Goal: Task Accomplishment & Management: Use online tool/utility

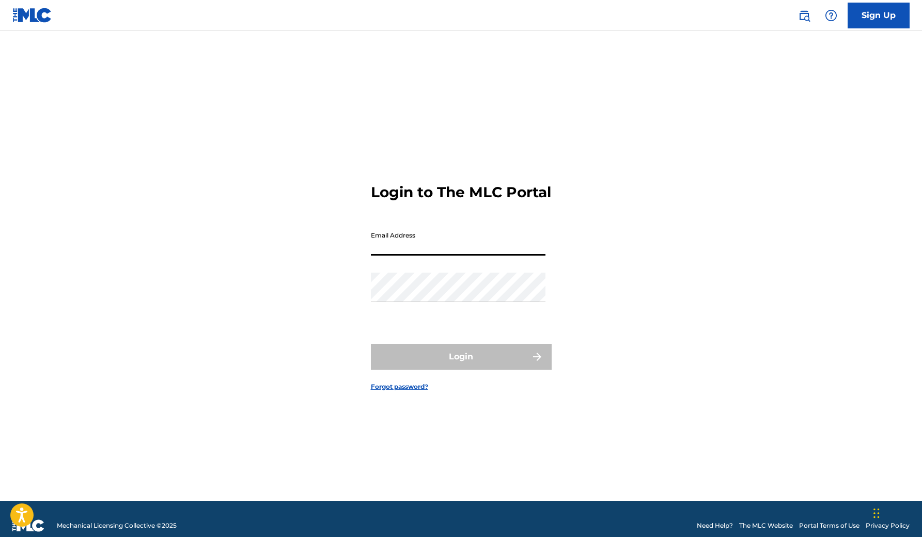
type input "[EMAIL_ADDRESS][DOMAIN_NAME]"
click at [461, 365] on button "Login" at bounding box center [461, 357] width 181 height 26
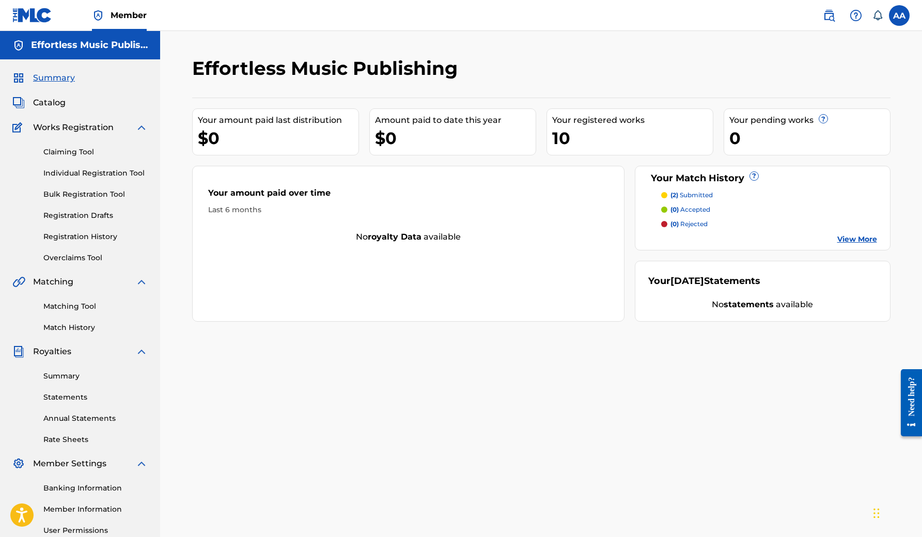
click at [88, 302] on link "Matching Tool" at bounding box center [95, 306] width 104 height 11
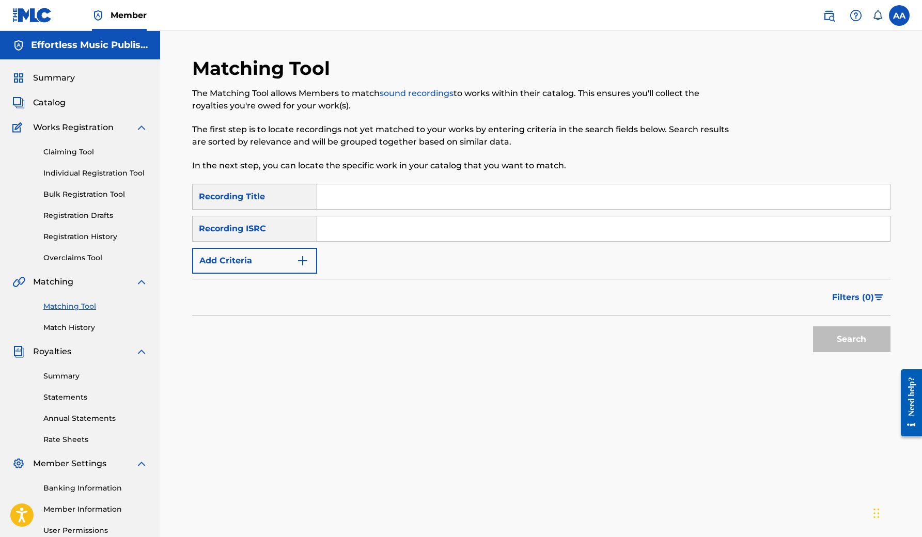
click at [80, 328] on link "Match History" at bounding box center [95, 327] width 104 height 11
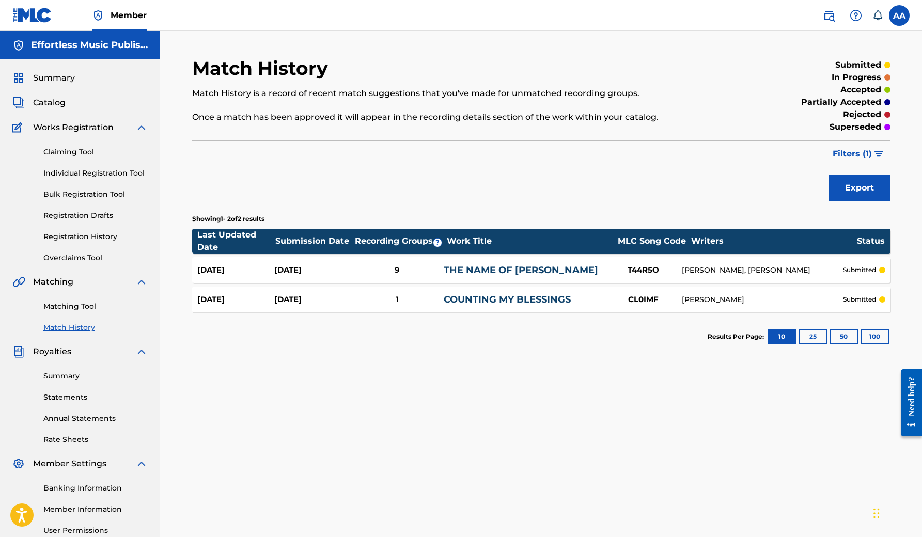
click at [81, 307] on link "Matching Tool" at bounding box center [95, 306] width 104 height 11
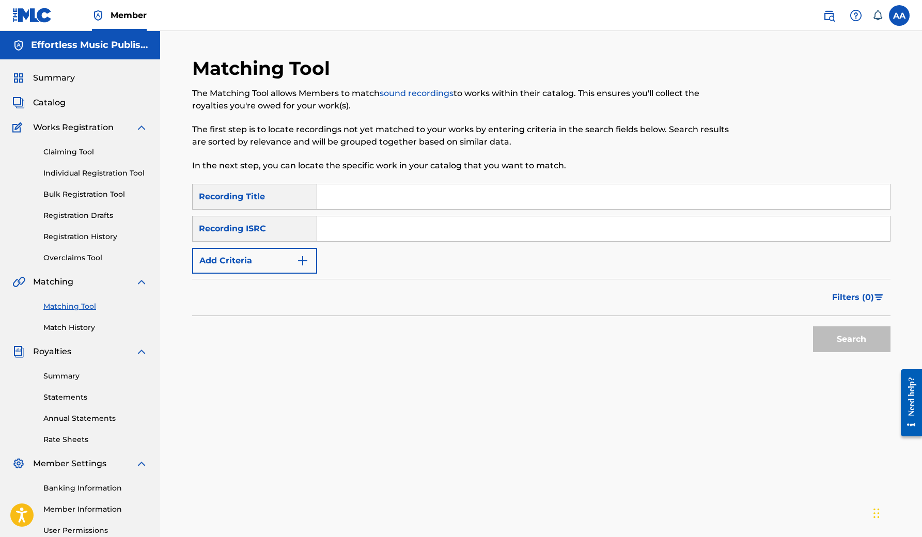
click at [376, 192] on input "Search Form" at bounding box center [603, 196] width 573 height 25
type input "Keep Holding On"
click at [370, 227] on input "Search Form" at bounding box center [603, 228] width 573 height 25
click at [298, 267] on img "Search Form" at bounding box center [303, 261] width 12 height 12
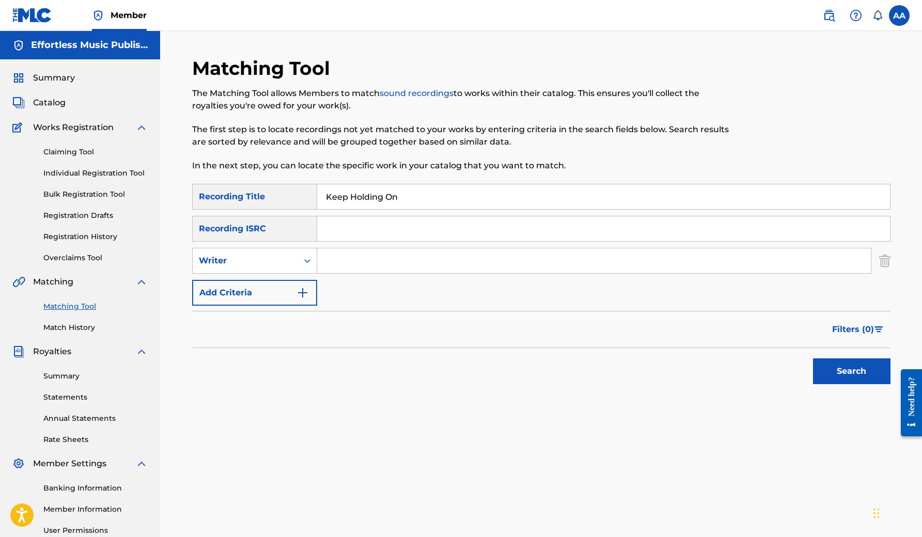
click at [337, 265] on input "Search Form" at bounding box center [594, 260] width 554 height 25
type input "[PERSON_NAME]"
click at [347, 228] on input "Search Form" at bounding box center [603, 228] width 573 height 25
paste input "TCAFD2039005"
type input "TCAFD2039005"
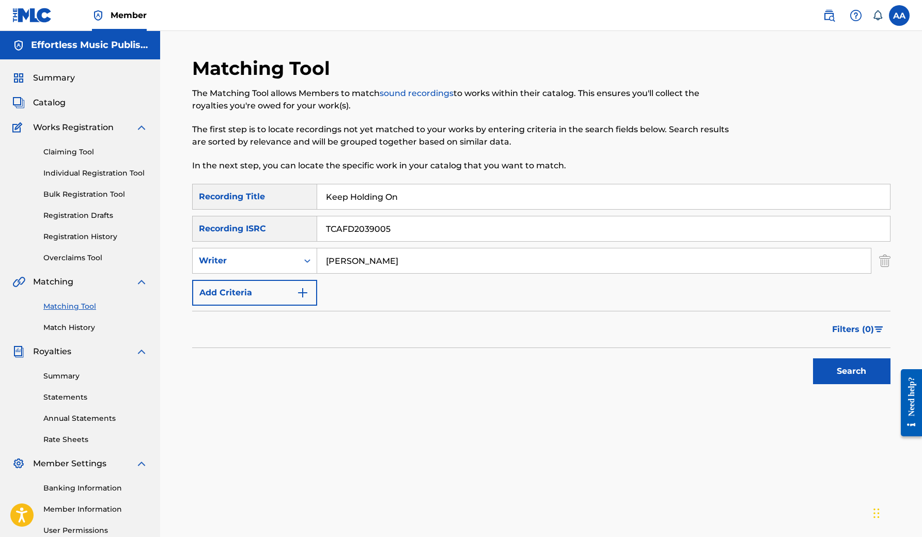
click at [861, 374] on button "Search" at bounding box center [851, 372] width 77 height 26
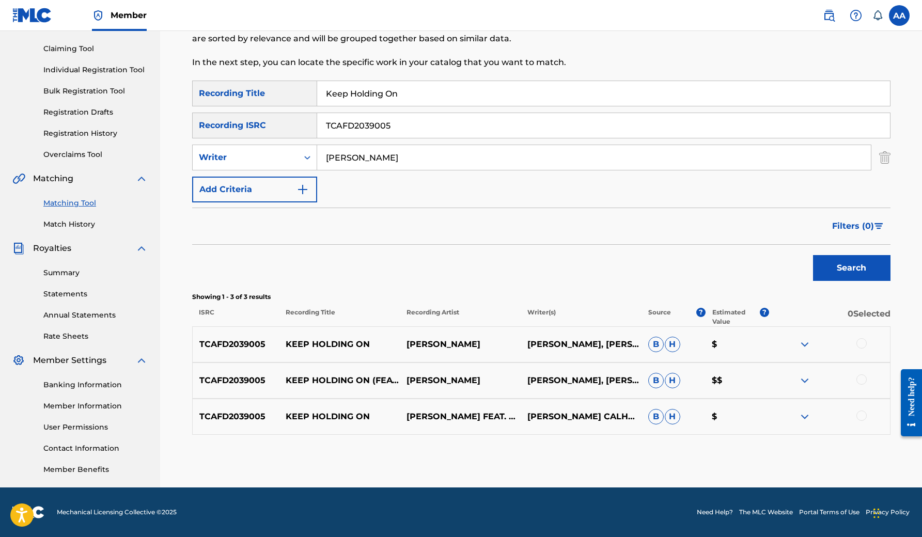
scroll to position [103, 0]
click at [862, 343] on div at bounding box center [862, 343] width 10 height 10
click at [862, 378] on div at bounding box center [862, 380] width 10 height 10
click at [861, 419] on div at bounding box center [862, 416] width 10 height 10
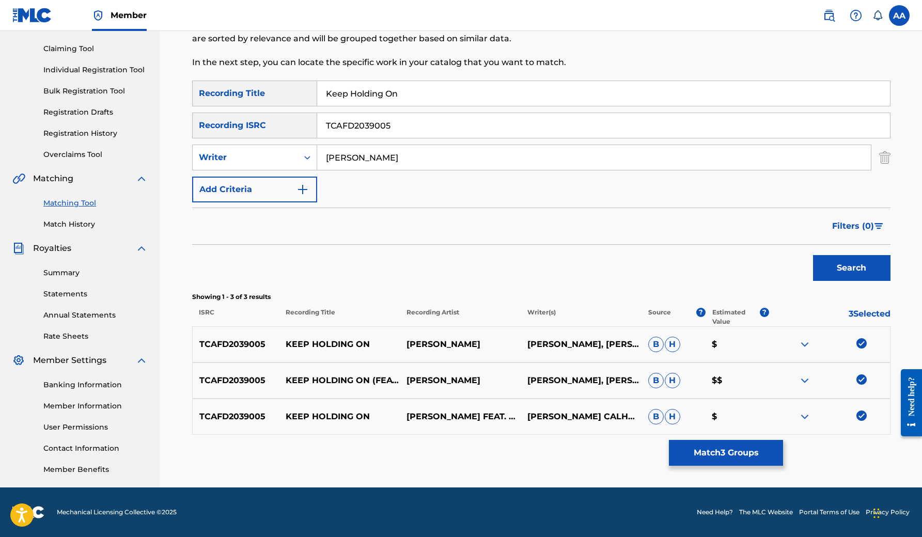
click at [719, 382] on p "$$" at bounding box center [737, 381] width 64 height 12
click at [725, 315] on p "Estimated Value" at bounding box center [736, 317] width 48 height 19
click at [749, 283] on div "Search" at bounding box center [541, 265] width 698 height 41
click at [724, 455] on button "Match 3 Groups" at bounding box center [726, 453] width 114 height 26
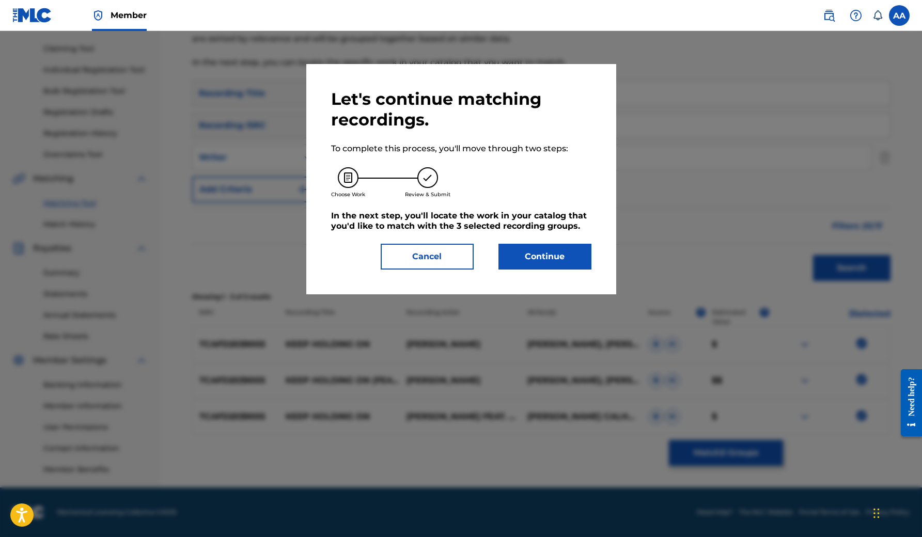
click at [546, 250] on button "Continue" at bounding box center [545, 257] width 93 height 26
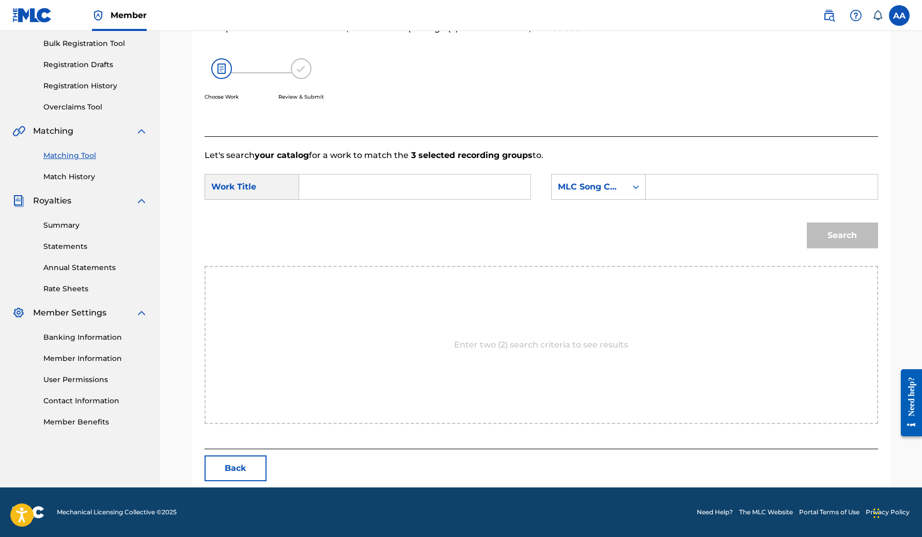
scroll to position [151, 0]
click at [347, 187] on input "Search Form" at bounding box center [415, 187] width 214 height 25
type input "Keep Holding ON"
click at [628, 186] on div "Search Form" at bounding box center [636, 187] width 19 height 19
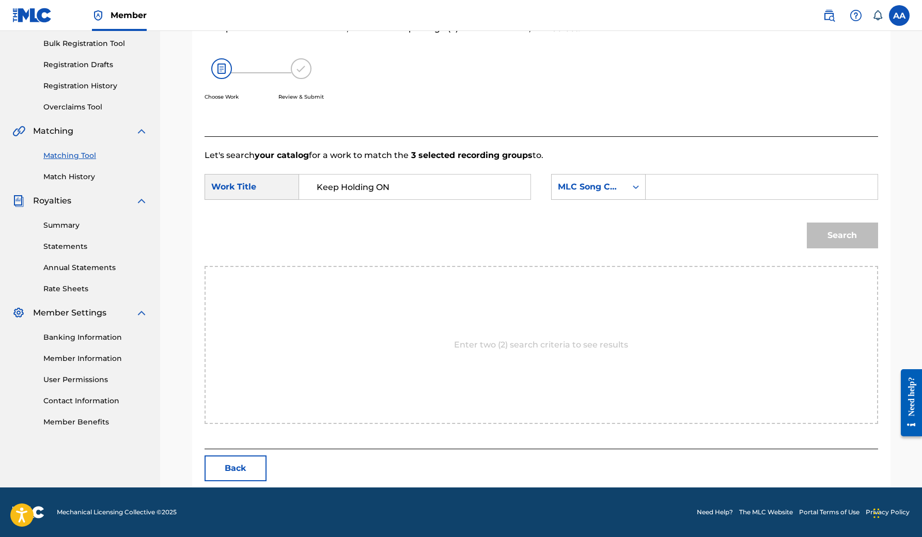
click at [628, 186] on div "Search Form" at bounding box center [636, 187] width 19 height 19
click at [457, 227] on div "Search" at bounding box center [542, 239] width 674 height 54
click at [629, 188] on div "Search Form" at bounding box center [636, 187] width 19 height 19
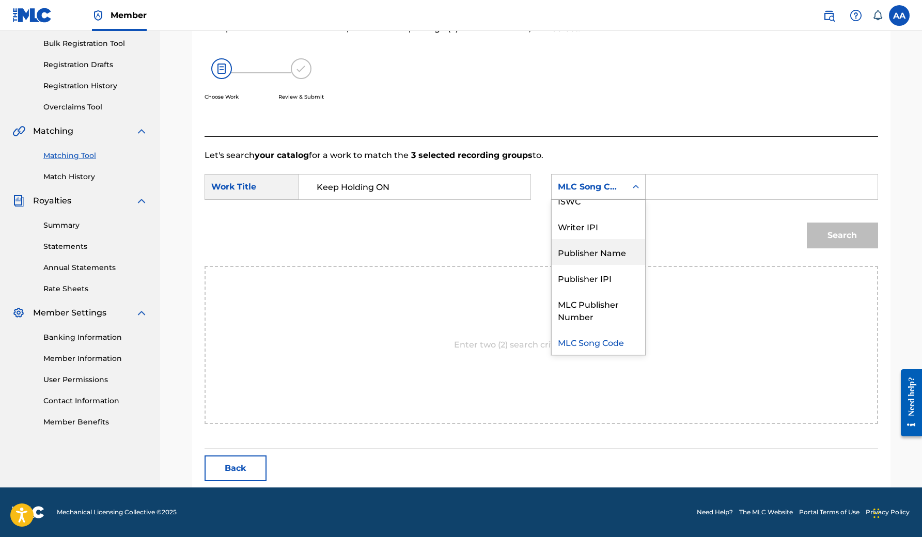
click at [623, 256] on div "Publisher Name" at bounding box center [599, 252] width 94 height 26
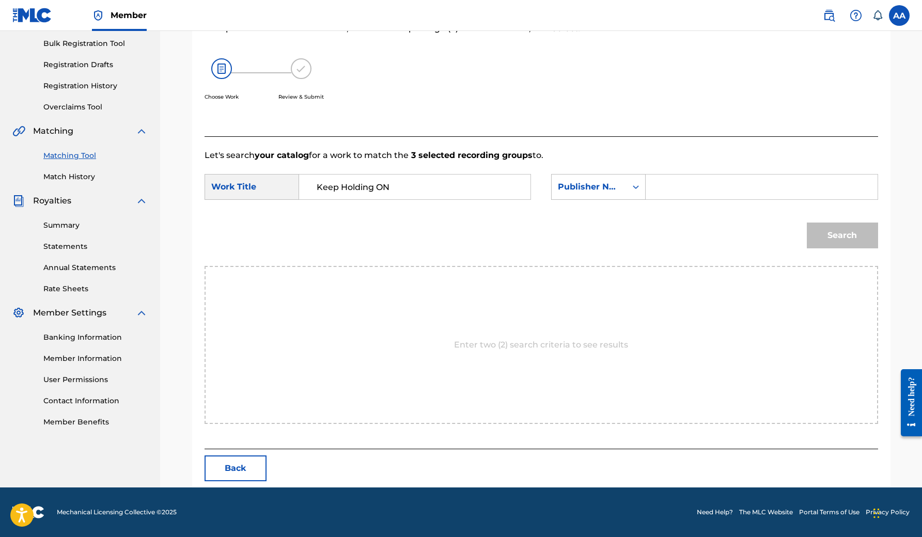
click at [686, 184] on input "Search Form" at bounding box center [762, 187] width 214 height 25
click at [768, 191] on input "Effortless Music Publis" at bounding box center [762, 187] width 214 height 25
type input "Effortless Music Publishing"
click at [842, 236] on button "Search" at bounding box center [842, 236] width 71 height 26
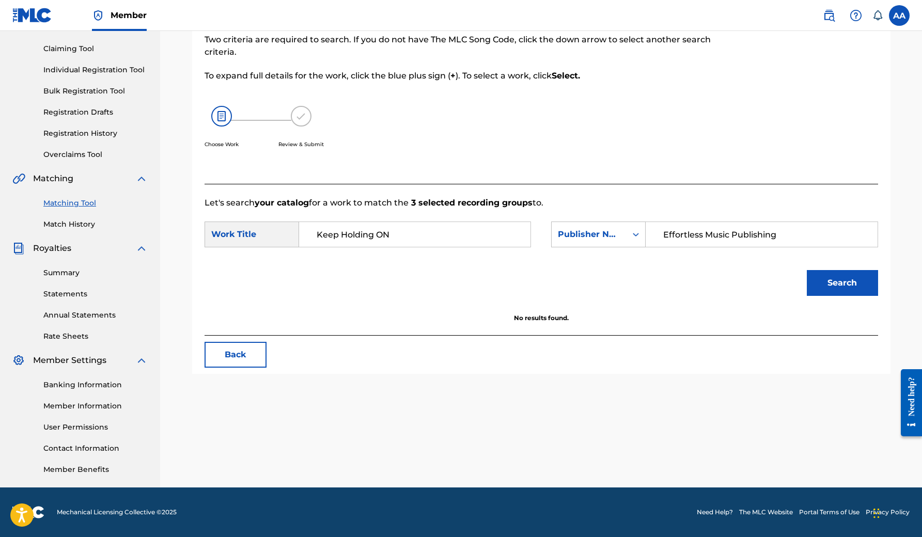
scroll to position [103, 0]
click at [835, 282] on button "Search" at bounding box center [842, 283] width 71 height 26
drag, startPoint x: 418, startPoint y: 237, endPoint x: 252, endPoint y: 228, distance: 166.0
click at [252, 228] on div "SearchWithCriteria362a2f2e-01ea-4ab0-9d3f-d2b139027af2 Work Title Keep Holding …" at bounding box center [368, 235] width 326 height 26
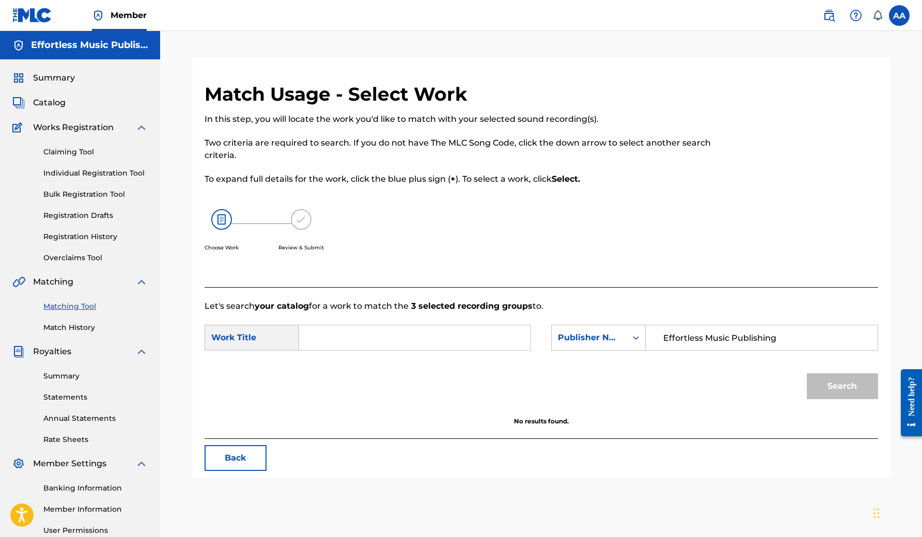
scroll to position [0, 0]
drag, startPoint x: 783, startPoint y: 341, endPoint x: 627, endPoint y: 332, distance: 156.3
click at [627, 332] on div "SearchWithCriteriaa9862015-e538-4829-9bb7-2c3a492250fc Publisher Name Effortles…" at bounding box center [714, 338] width 326 height 26
click at [54, 102] on span "Catalog" at bounding box center [49, 103] width 33 height 12
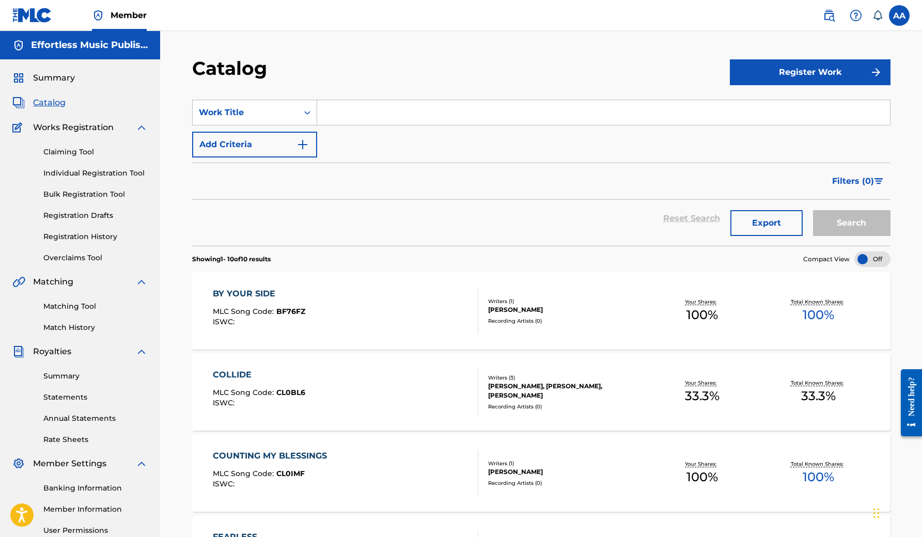
click at [784, 70] on button "Register Work" at bounding box center [810, 72] width 161 height 26
click at [793, 114] on link "Individual" at bounding box center [810, 106] width 161 height 25
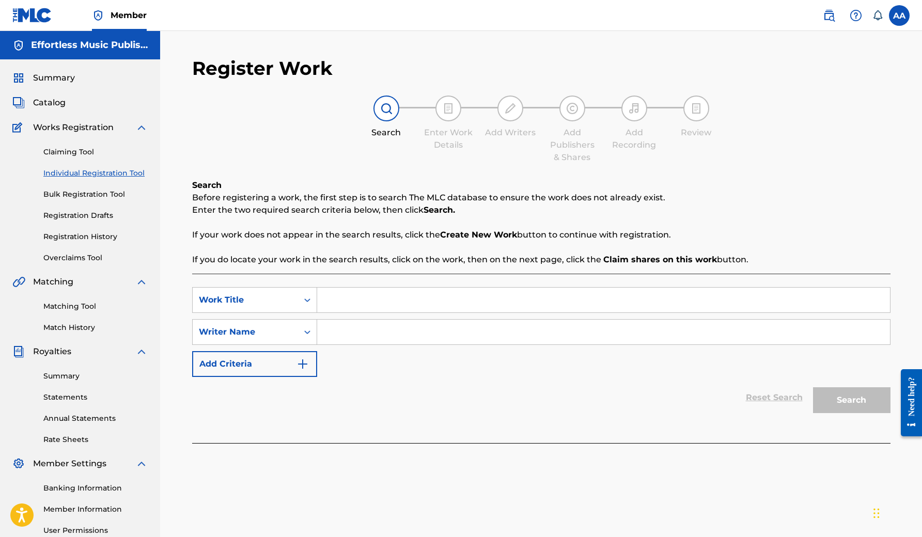
click at [356, 301] on input "Search Form" at bounding box center [603, 300] width 573 height 25
type input "Keep Holding On"
click at [365, 335] on input "Search Form" at bounding box center [603, 332] width 573 height 25
type input "[PERSON_NAME]"
click at [303, 363] on img "Search Form" at bounding box center [303, 364] width 12 height 12
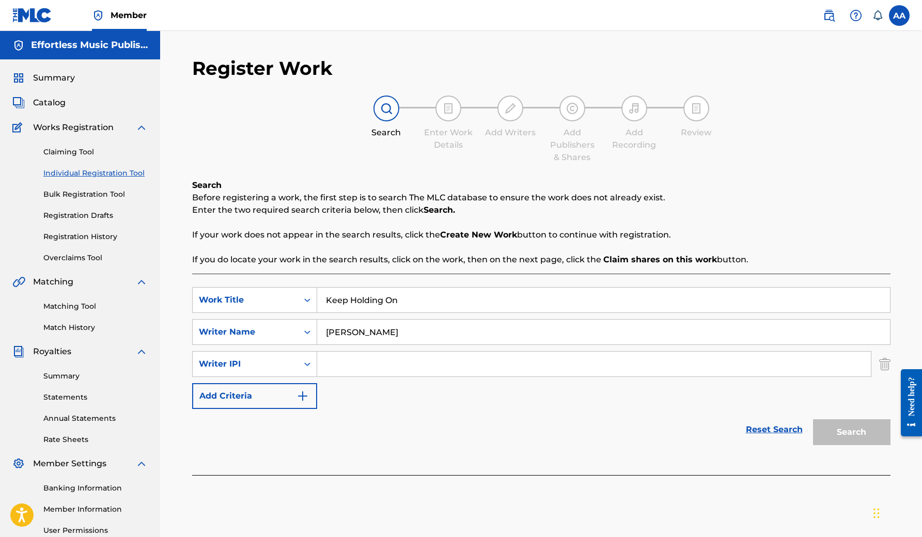
click at [297, 395] on img "Search Form" at bounding box center [303, 396] width 12 height 12
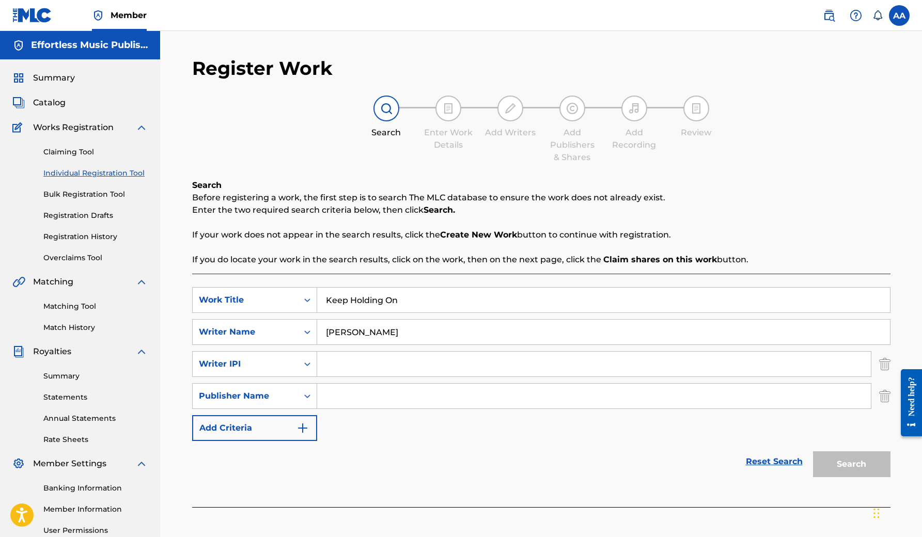
click at [345, 401] on input "Search Form" at bounding box center [594, 396] width 554 height 25
type input "E"
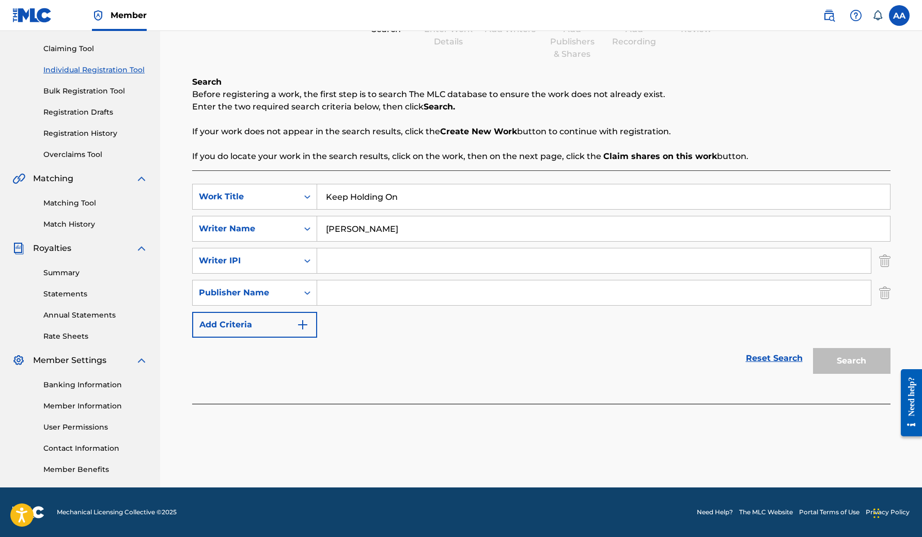
scroll to position [103, 0]
click at [362, 297] on input "Search Form" at bounding box center [594, 293] width 554 height 25
click at [298, 258] on div "Search Form" at bounding box center [307, 261] width 19 height 19
click at [298, 261] on div "Search Form" at bounding box center [307, 261] width 19 height 19
click at [305, 298] on icon "Search Form" at bounding box center [307, 293] width 10 height 10
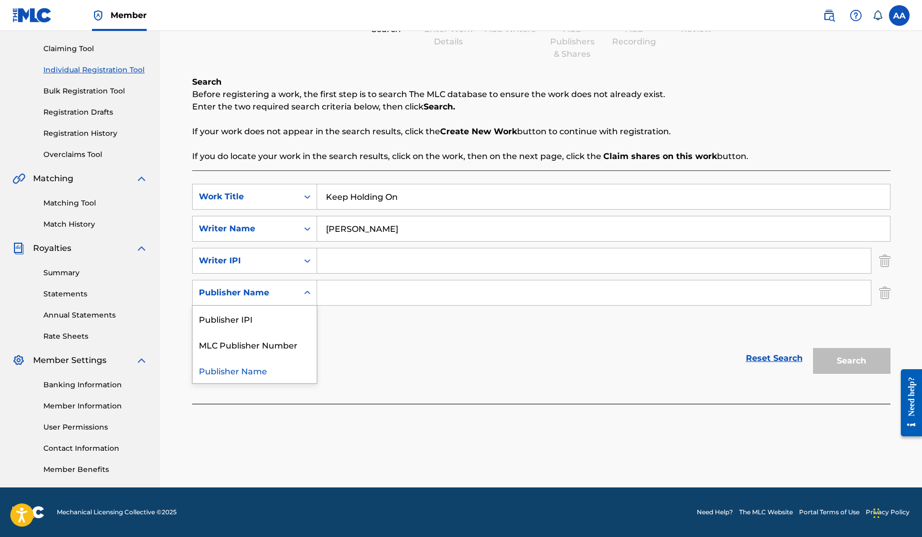
click at [305, 299] on div "Search Form" at bounding box center [307, 293] width 19 height 19
click at [770, 358] on link "Reset Search" at bounding box center [774, 358] width 67 height 23
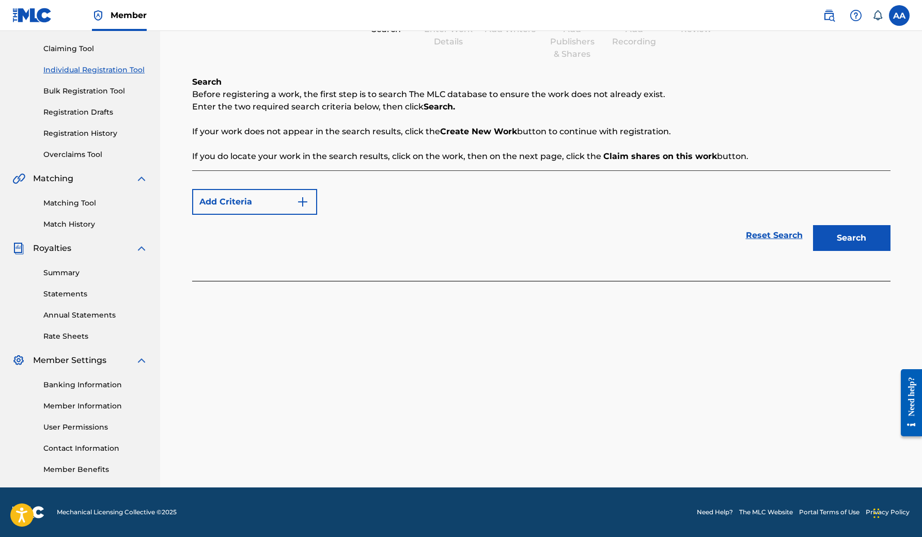
click at [301, 203] on img "Search Form" at bounding box center [303, 202] width 12 height 12
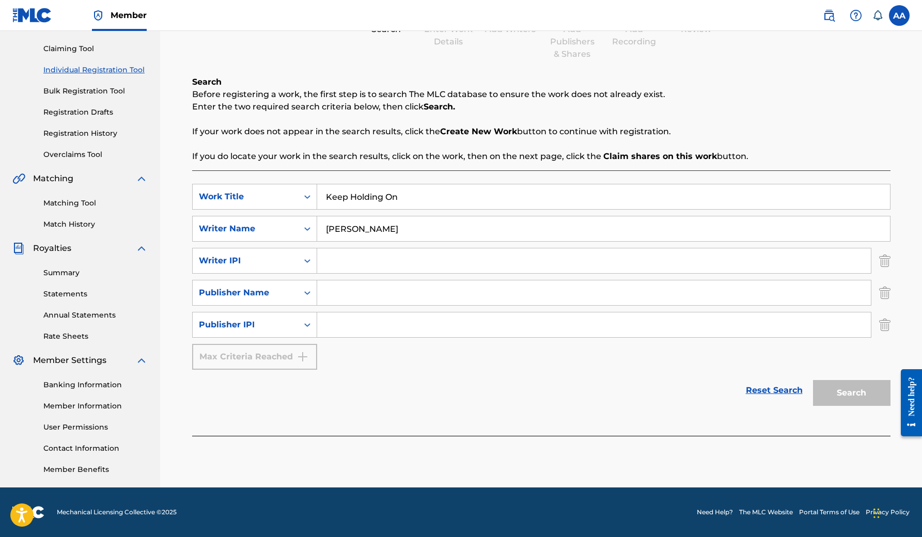
click at [882, 325] on img "Search Form" at bounding box center [884, 325] width 11 height 26
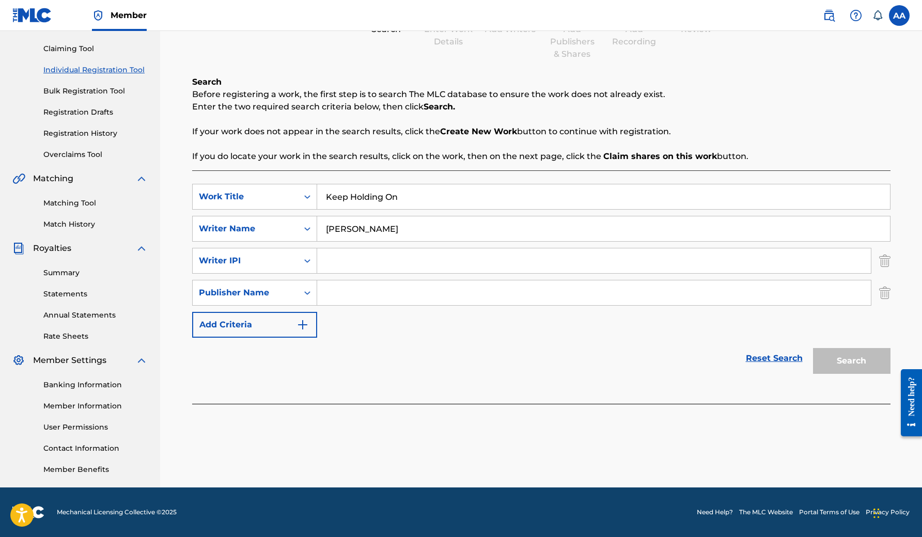
click at [883, 293] on img "Search Form" at bounding box center [884, 293] width 11 height 26
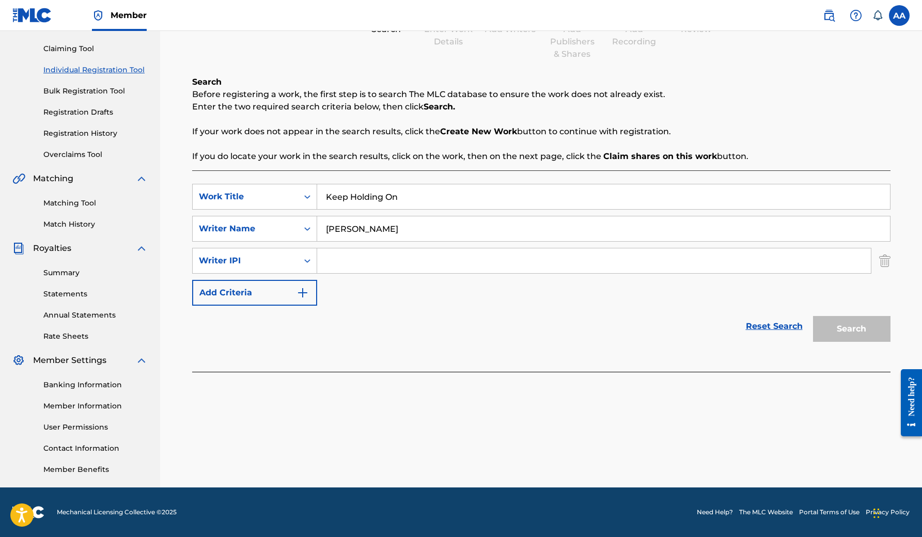
click at [884, 260] on img "Search Form" at bounding box center [884, 261] width 11 height 26
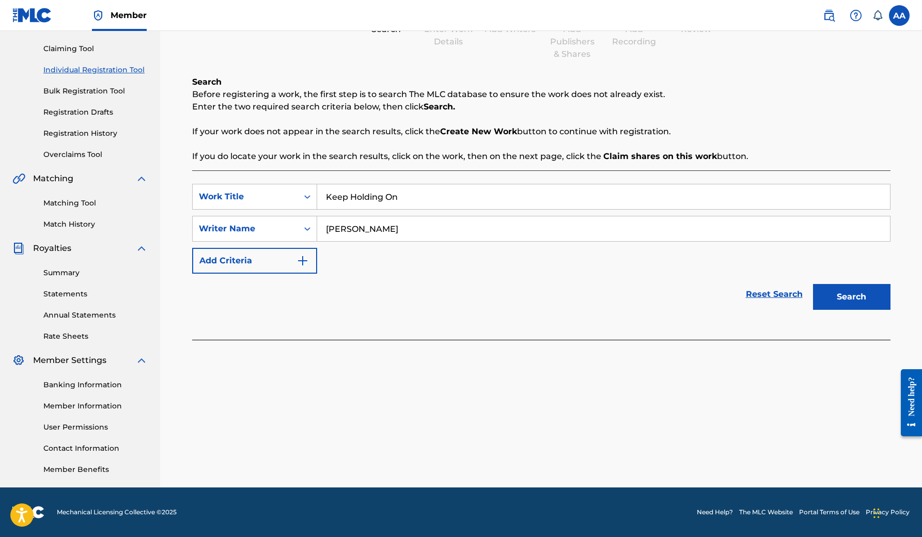
click at [862, 295] on button "Search" at bounding box center [851, 297] width 77 height 26
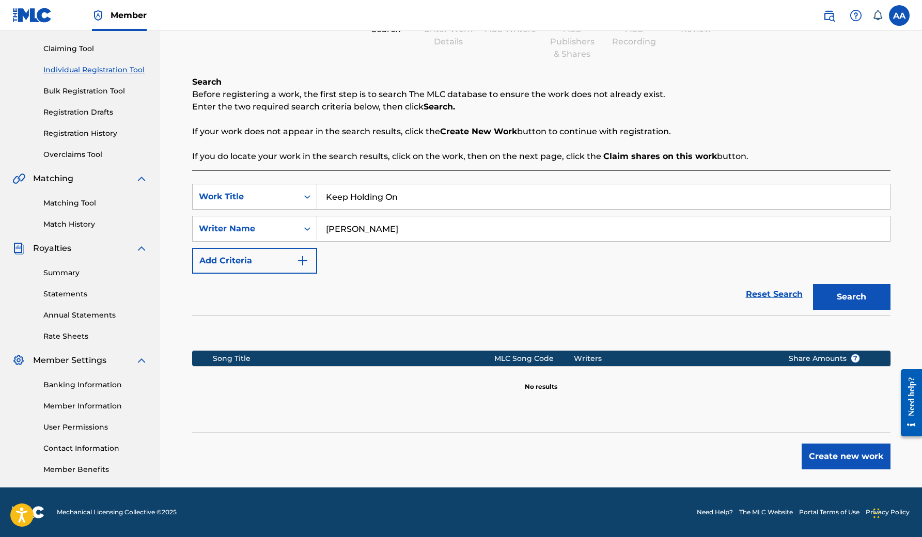
click at [840, 462] on button "Create new work" at bounding box center [846, 457] width 89 height 26
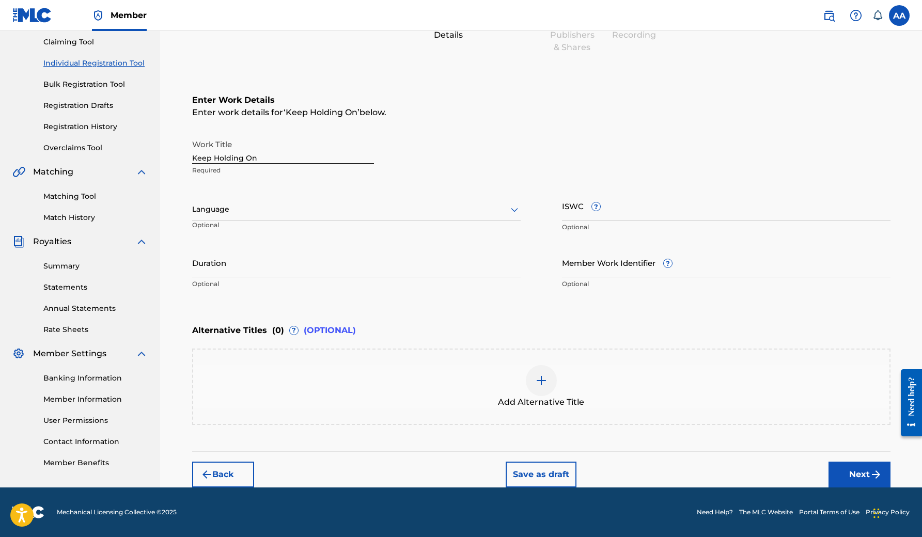
scroll to position [110, 0]
click at [869, 477] on button "Next" at bounding box center [860, 475] width 62 height 26
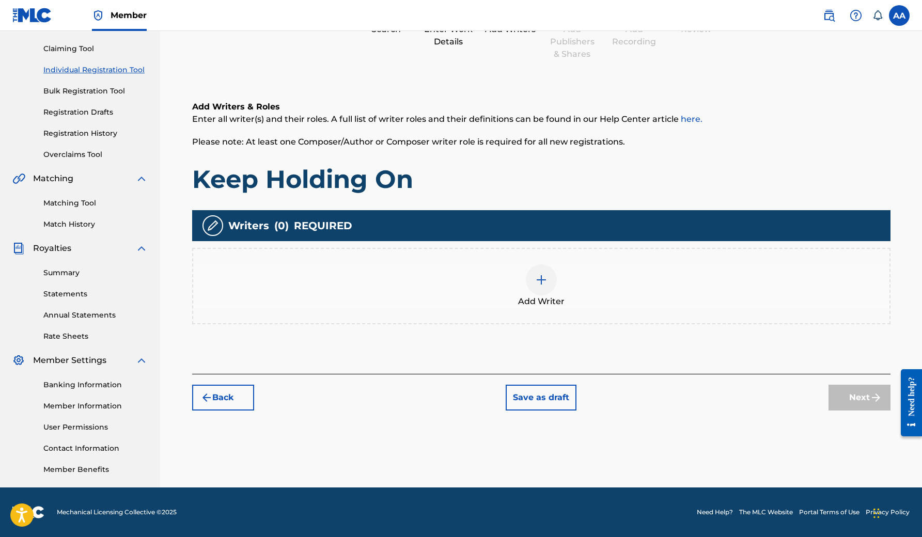
click at [536, 288] on div at bounding box center [541, 279] width 31 height 31
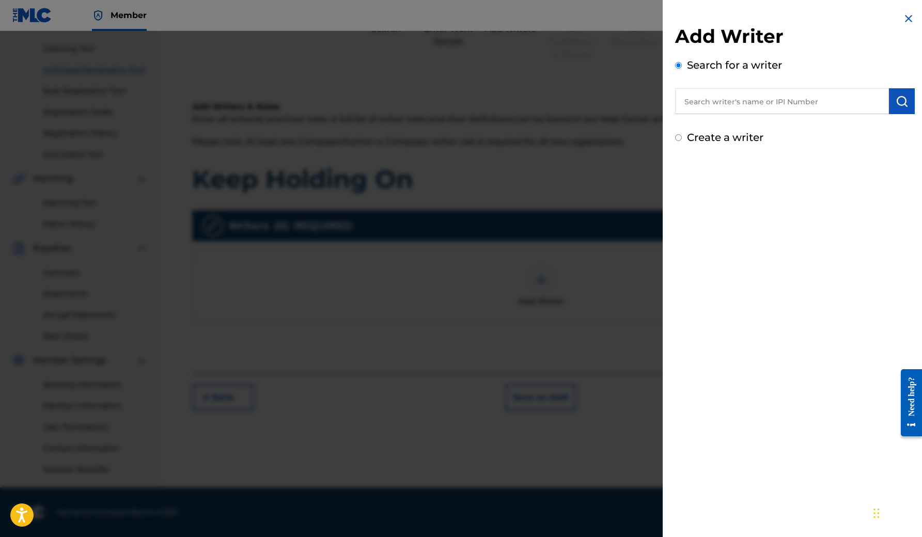
click at [722, 100] on input "text" at bounding box center [782, 101] width 214 height 26
type input "[PERSON_NAME]"
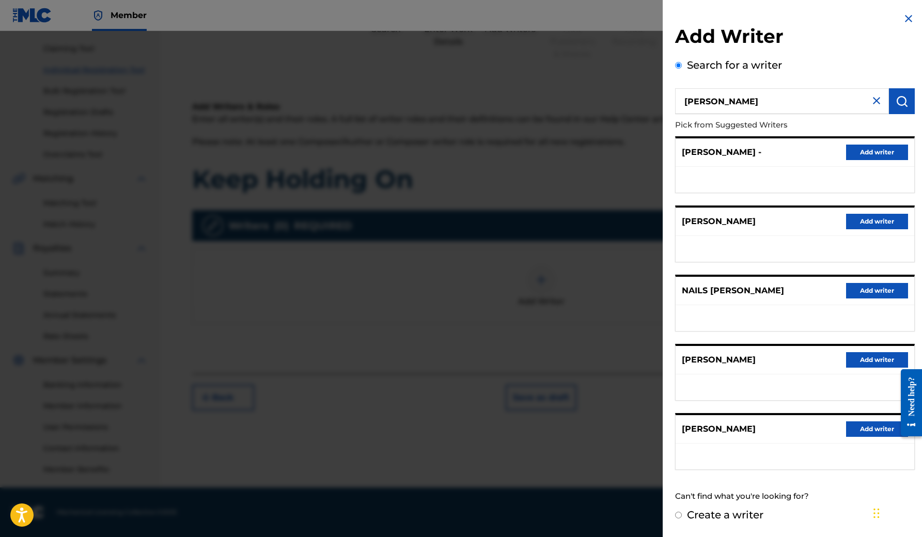
click at [867, 432] on button "Add writer" at bounding box center [877, 429] width 62 height 15
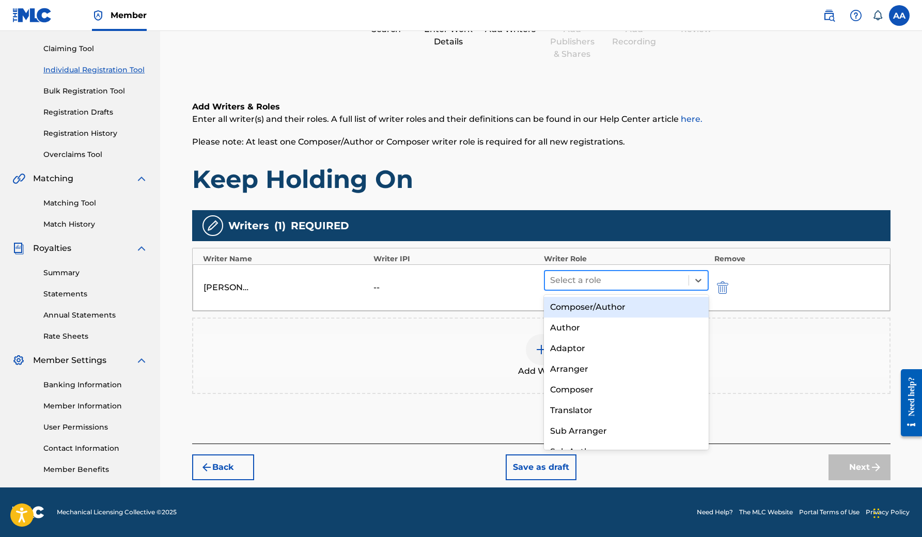
click at [606, 275] on div at bounding box center [617, 280] width 134 height 14
click at [604, 308] on div "Composer/Author" at bounding box center [626, 307] width 165 height 21
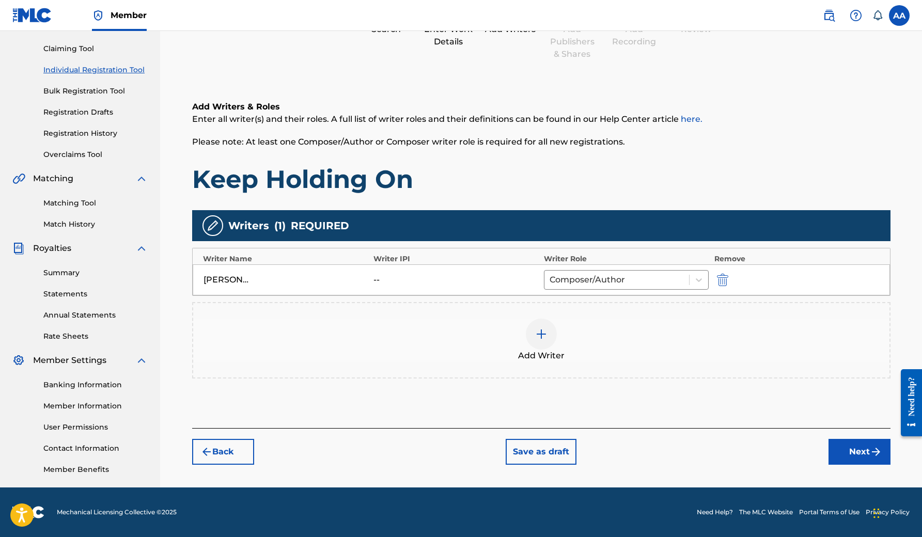
click at [852, 451] on button "Next" at bounding box center [860, 452] width 62 height 26
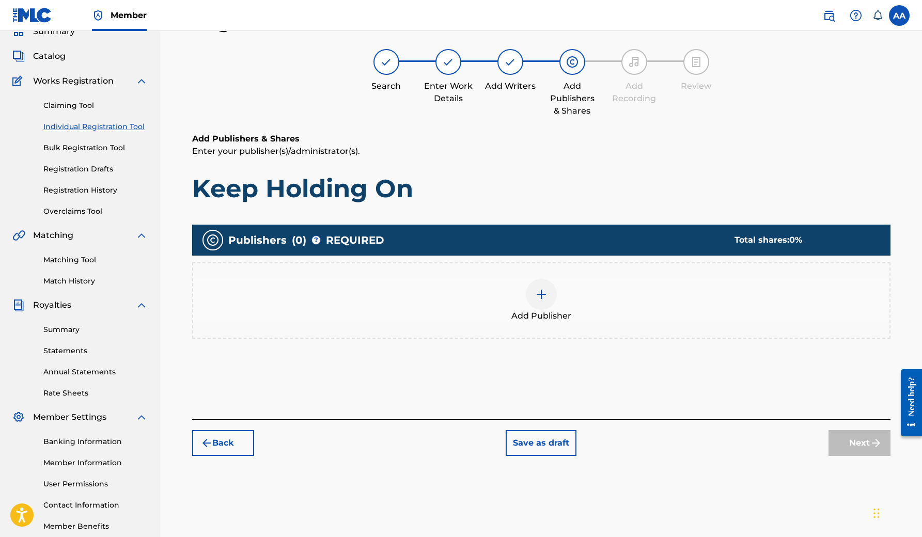
click at [541, 291] on img at bounding box center [541, 294] width 12 height 12
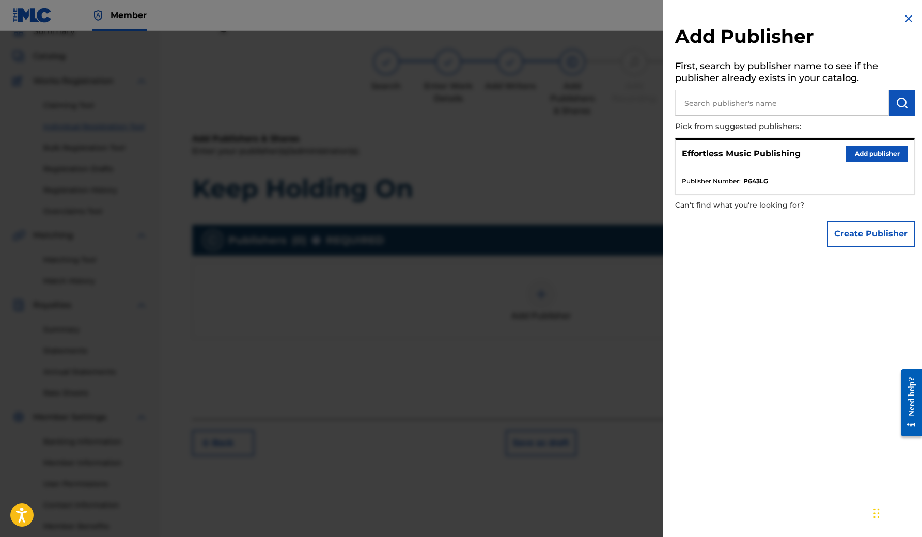
click at [888, 148] on button "Add publisher" at bounding box center [877, 153] width 62 height 15
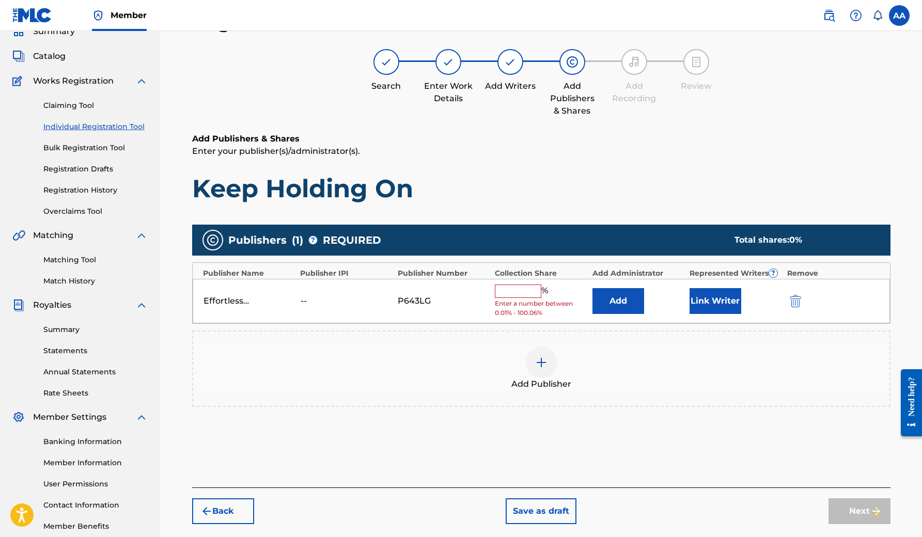
click at [527, 292] on input "text" at bounding box center [518, 291] width 46 height 13
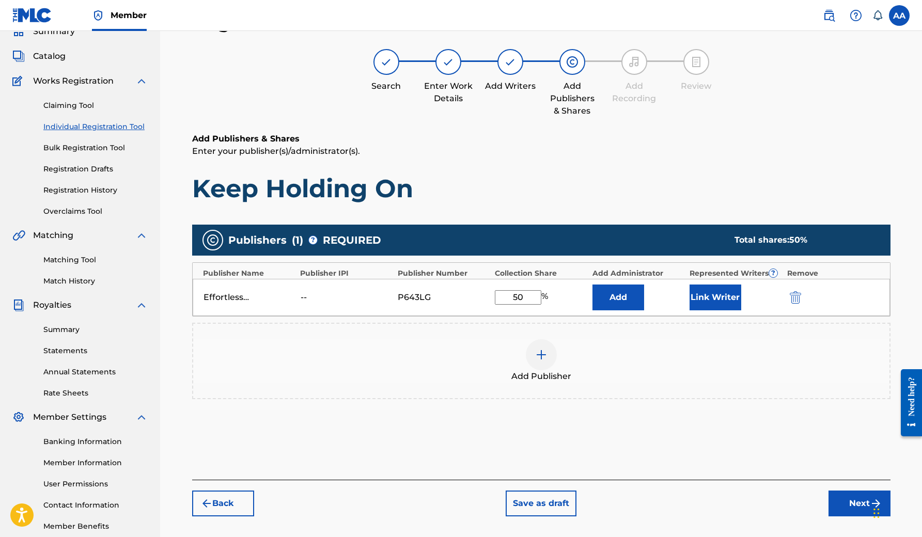
type input "50"
click at [643, 367] on div "Add Publisher" at bounding box center [541, 360] width 696 height 43
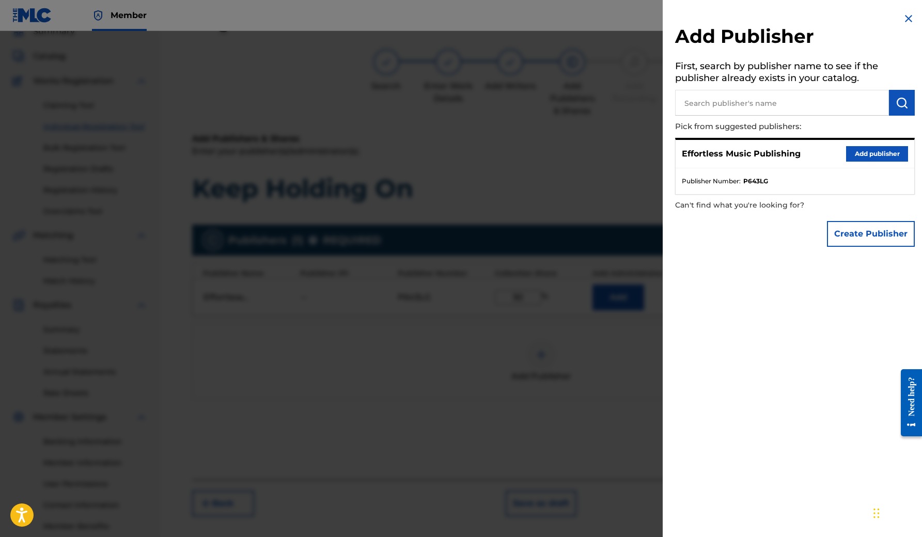
click at [872, 154] on button "Add publisher" at bounding box center [877, 153] width 62 height 15
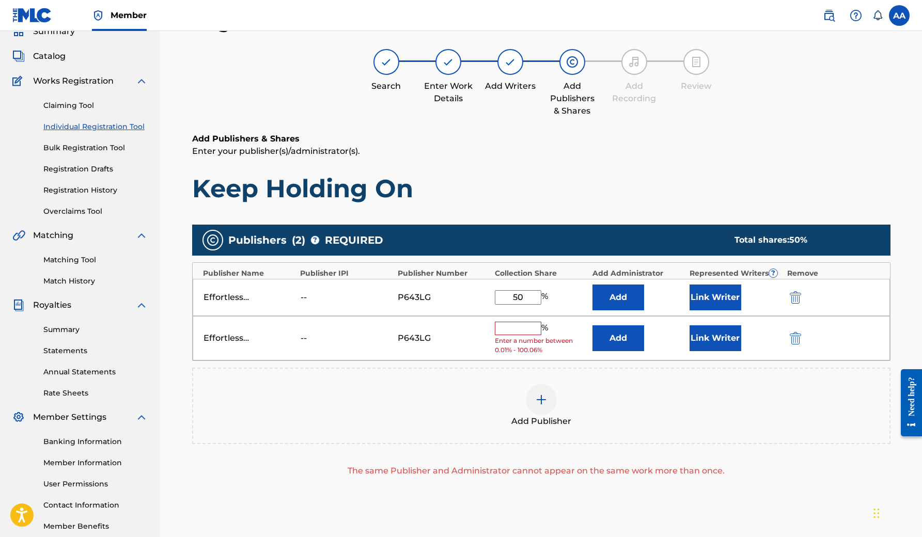
click at [792, 341] on img "submit" at bounding box center [795, 338] width 11 height 12
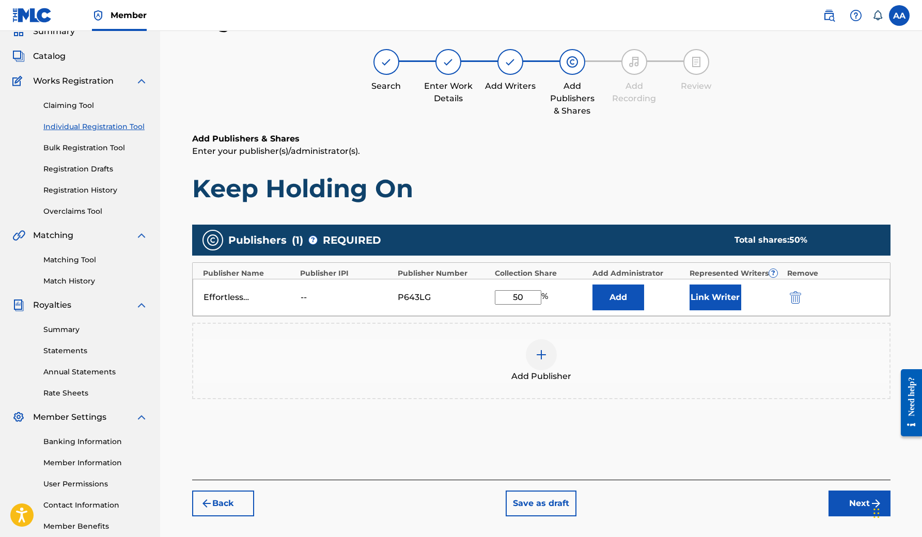
click at [849, 503] on button "Next" at bounding box center [860, 504] width 62 height 26
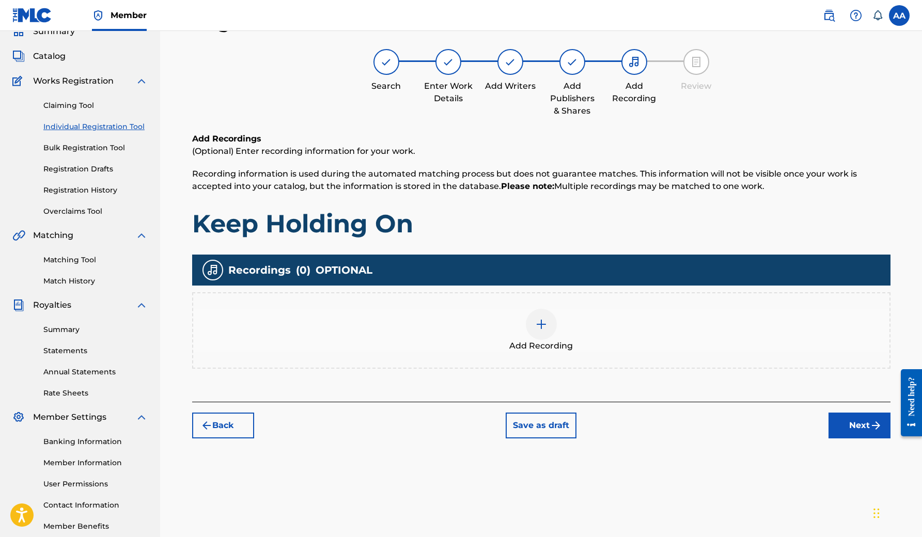
click at [847, 425] on button "Next" at bounding box center [860, 426] width 62 height 26
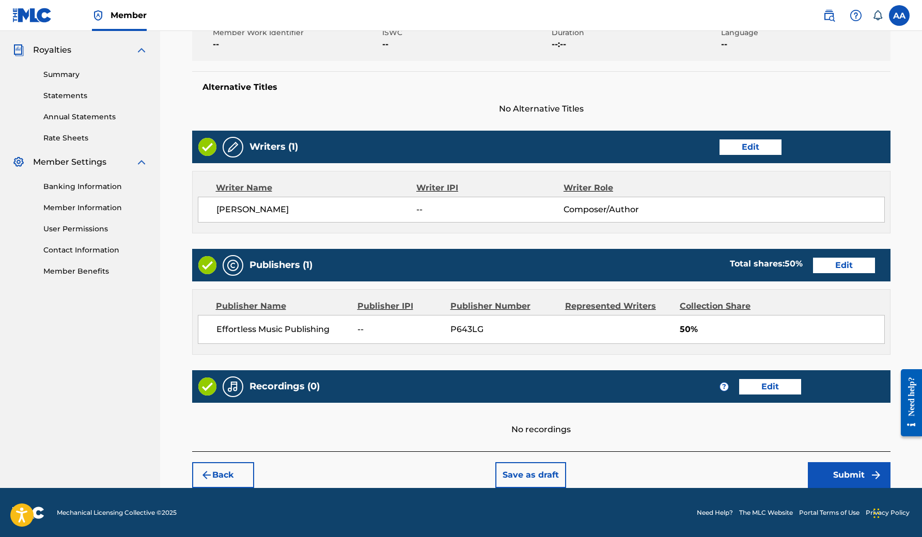
click at [759, 388] on button "Edit" at bounding box center [770, 386] width 62 height 15
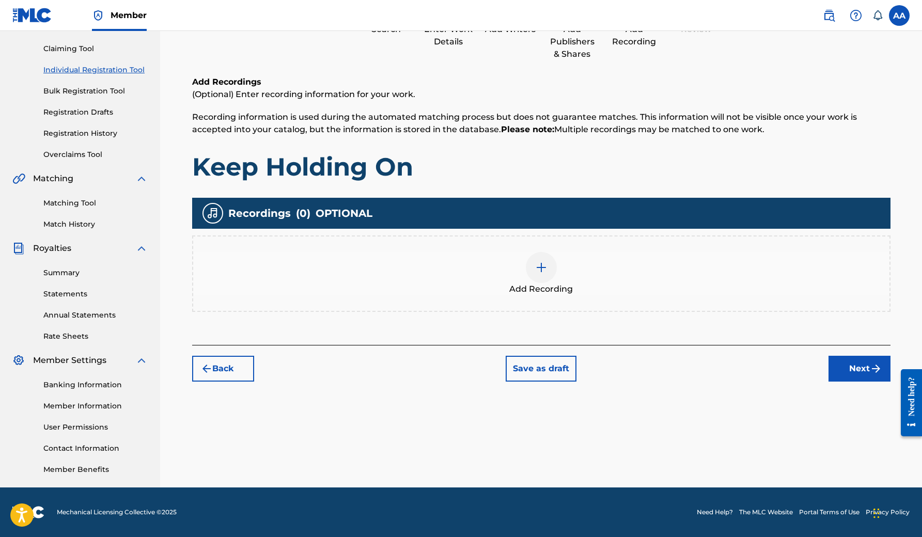
scroll to position [103, 0]
click at [543, 264] on img at bounding box center [541, 267] width 12 height 12
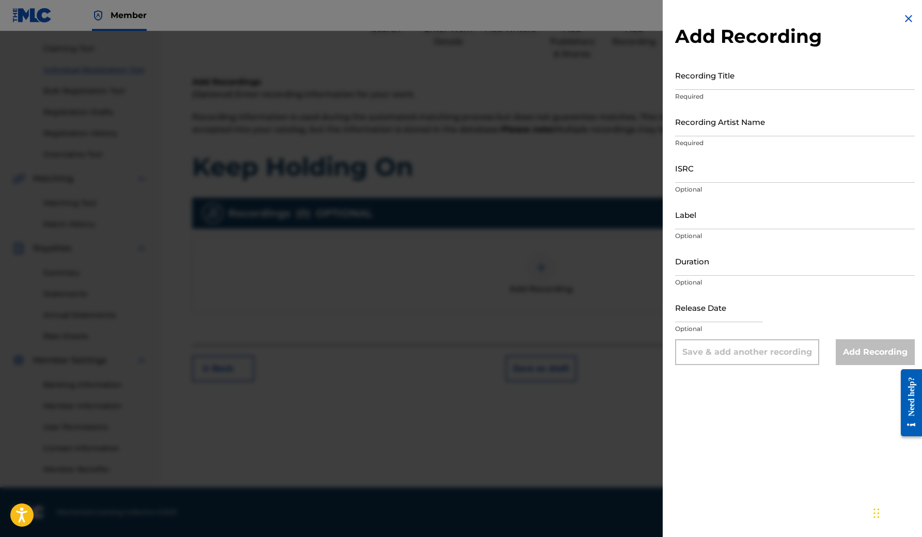
click at [719, 66] on input "Recording Title" at bounding box center [795, 74] width 240 height 29
type input "Keep Holding on"
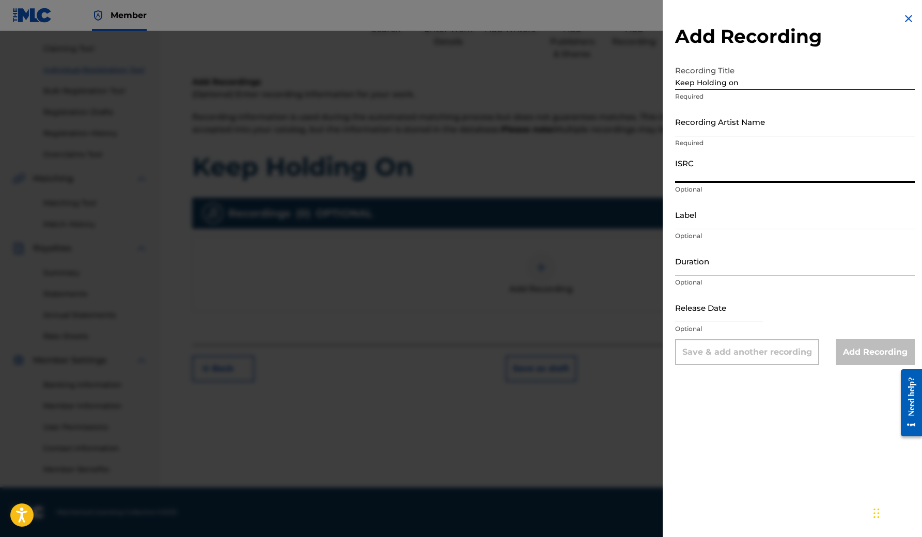
click at [724, 176] on input "ISRC" at bounding box center [795, 167] width 240 height 29
paste input "TCAFD2039005"
type input "TCAFD2039005"
click at [732, 119] on input "Recording Artist Name" at bounding box center [795, 121] width 240 height 29
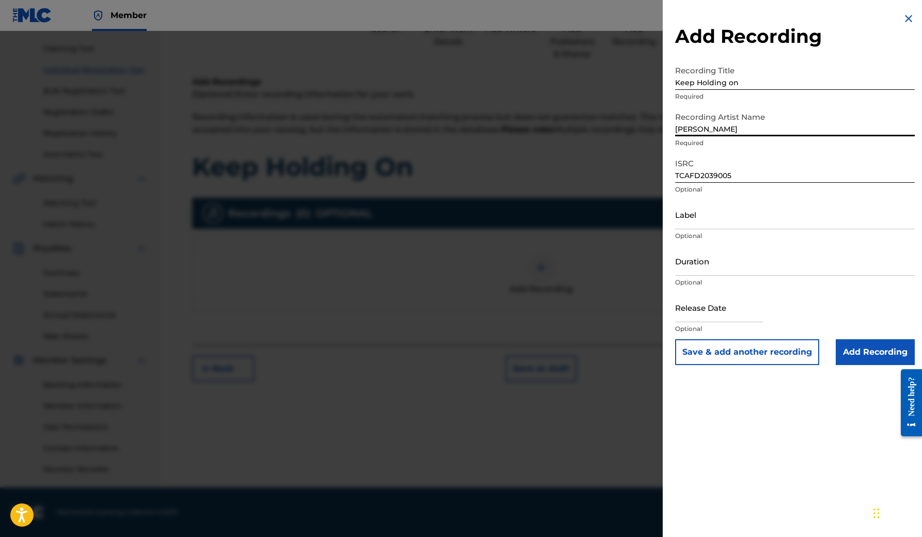
type input "[PERSON_NAME]"
click at [739, 308] on input "text" at bounding box center [719, 307] width 88 height 29
select select "7"
select select "2025"
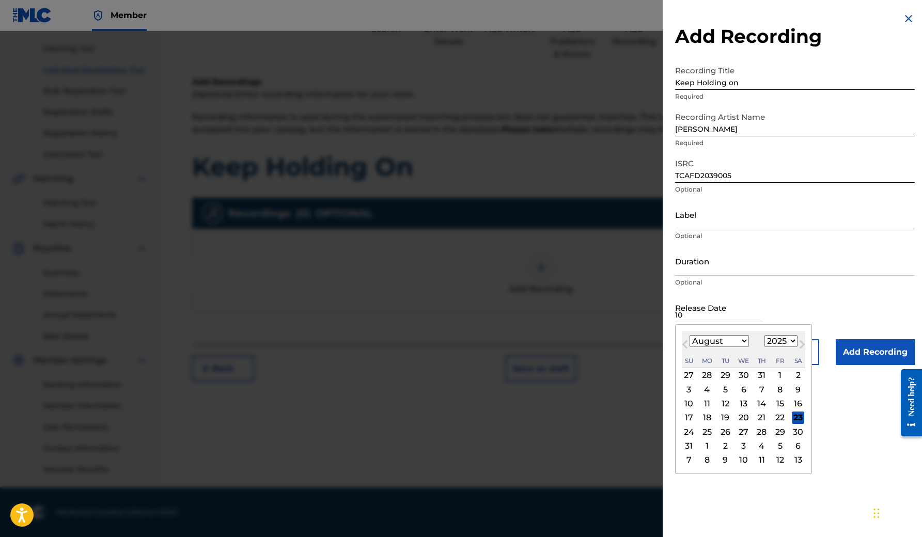
type input "10"
select select "2020"
select select "9"
click at [775, 417] on div "23" at bounding box center [780, 418] width 12 height 12
type input "[DATE]"
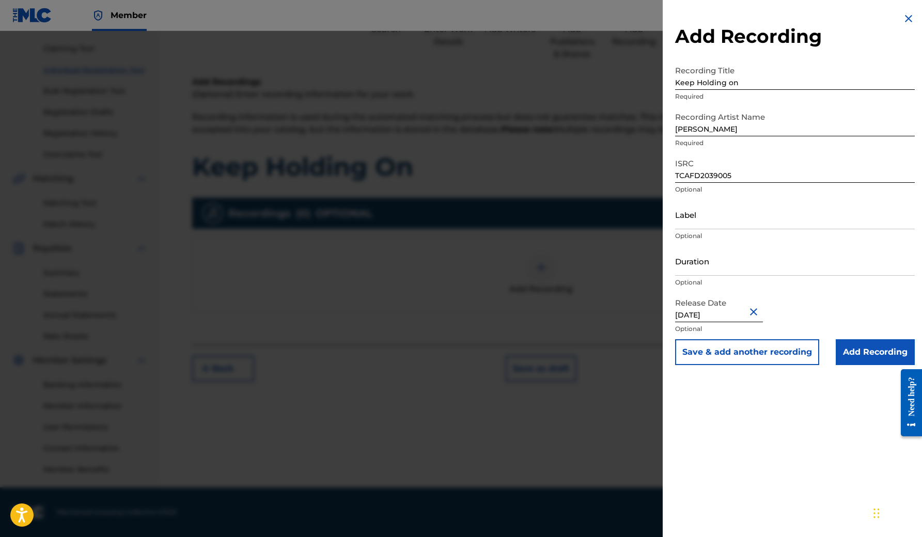
click at [872, 354] on input "Add Recording" at bounding box center [875, 352] width 79 height 26
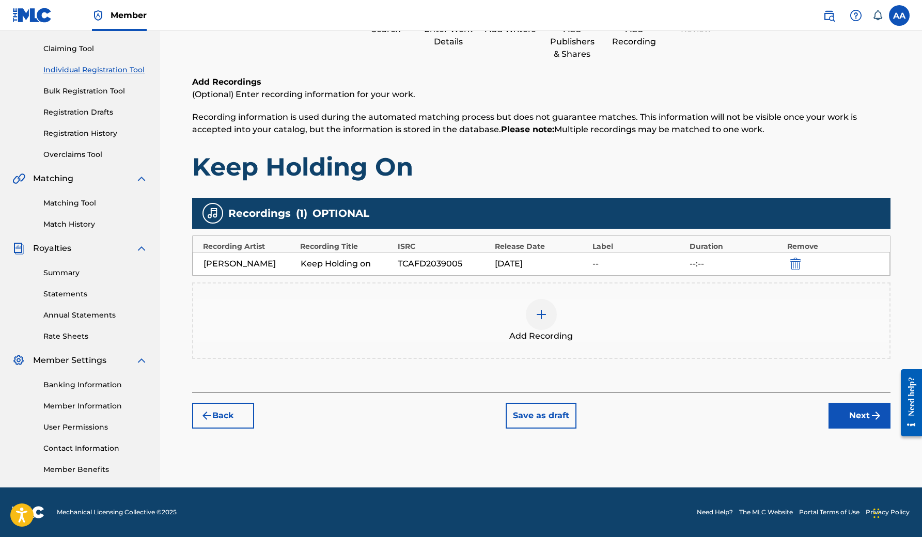
click at [860, 418] on button "Next" at bounding box center [860, 416] width 62 height 26
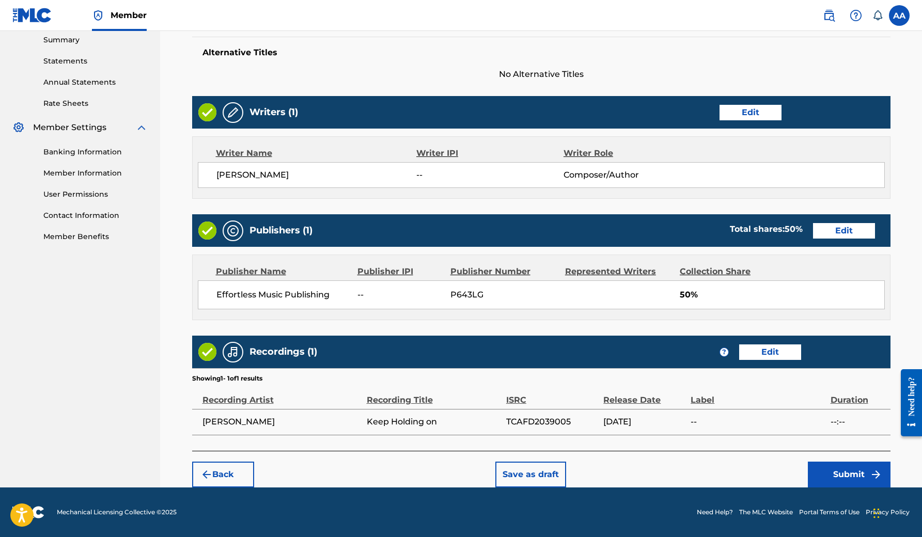
scroll to position [336, 0]
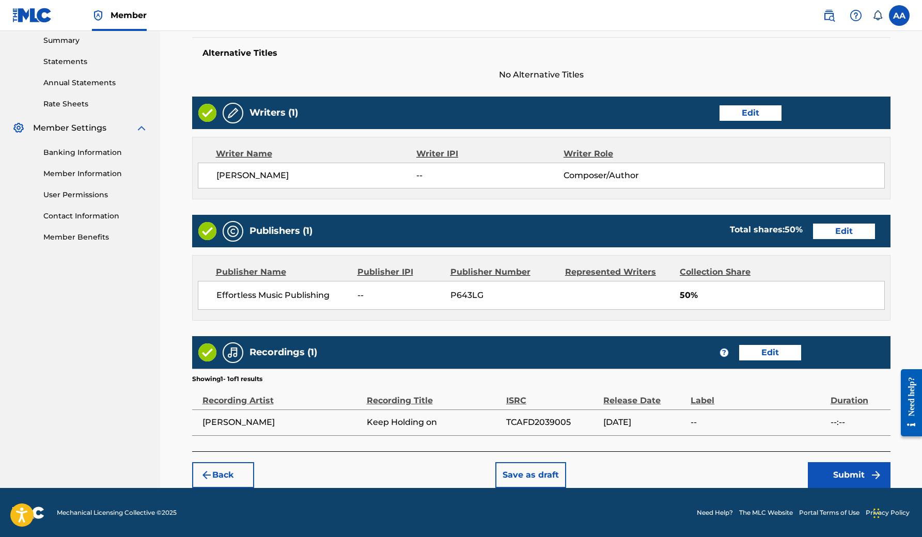
click at [859, 467] on button "Submit" at bounding box center [849, 475] width 83 height 26
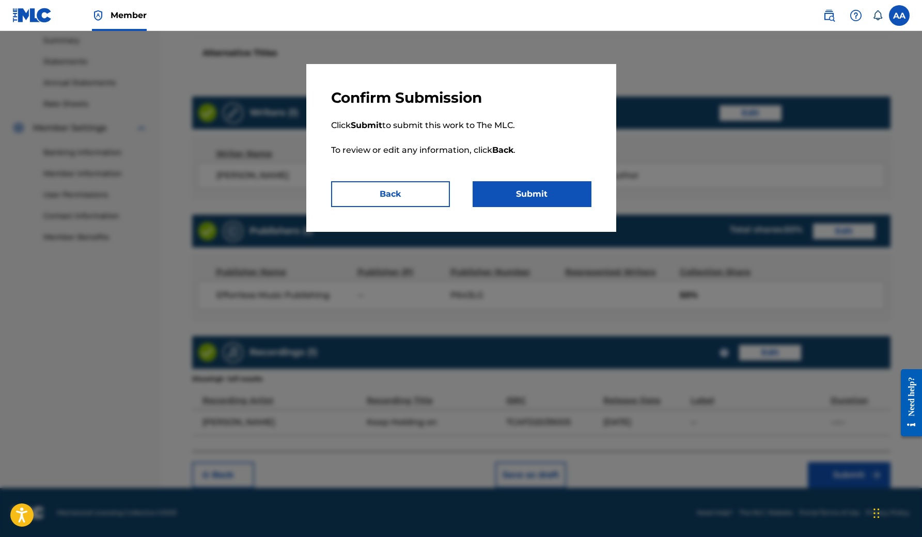
click at [517, 192] on button "Submit" at bounding box center [532, 194] width 119 height 26
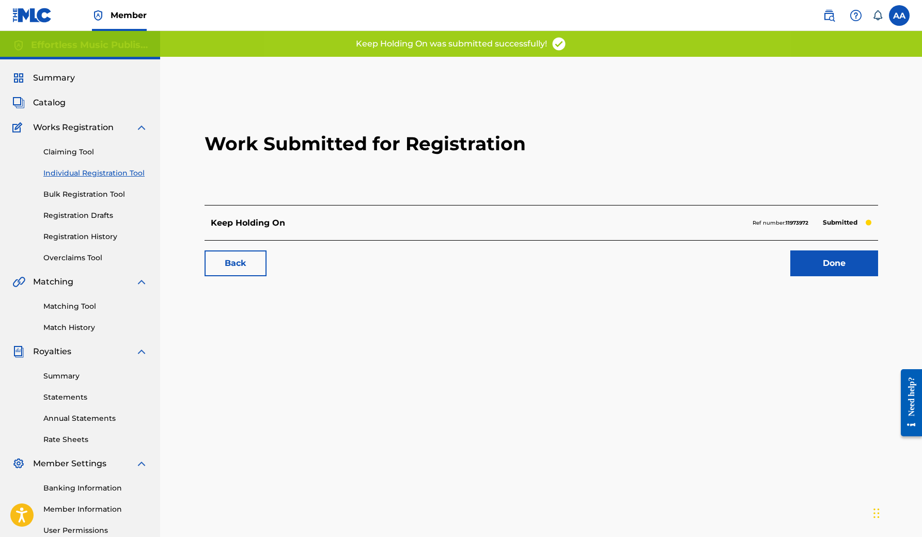
click at [55, 102] on span "Catalog" at bounding box center [49, 103] width 33 height 12
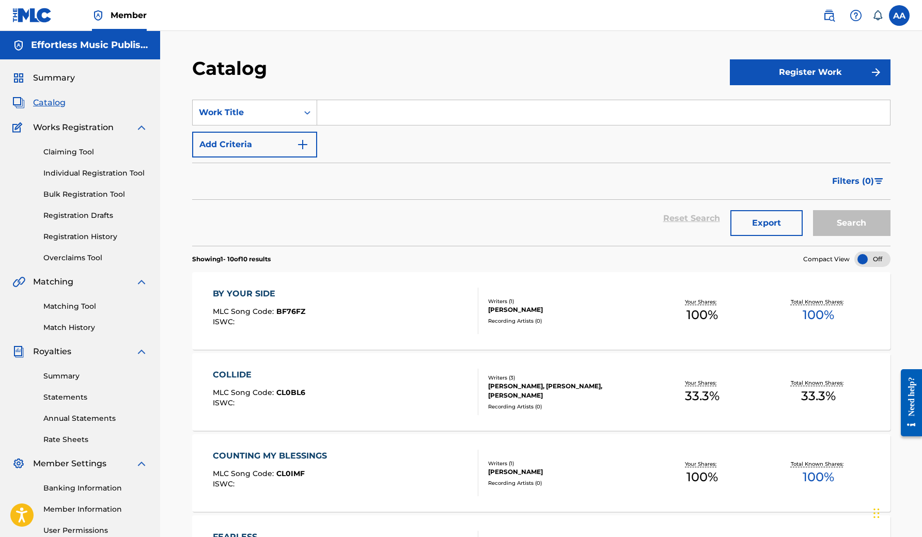
click at [86, 309] on link "Matching Tool" at bounding box center [95, 306] width 104 height 11
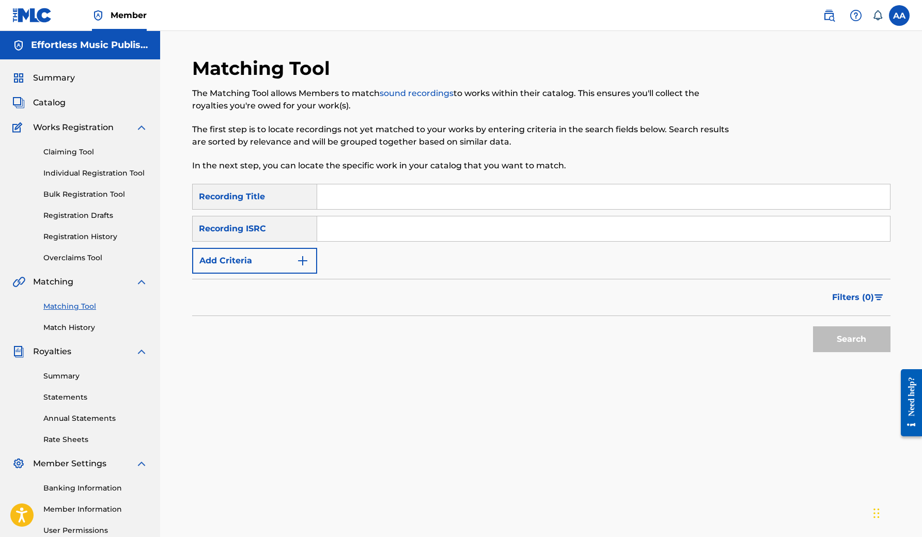
click at [81, 331] on link "Match History" at bounding box center [95, 327] width 104 height 11
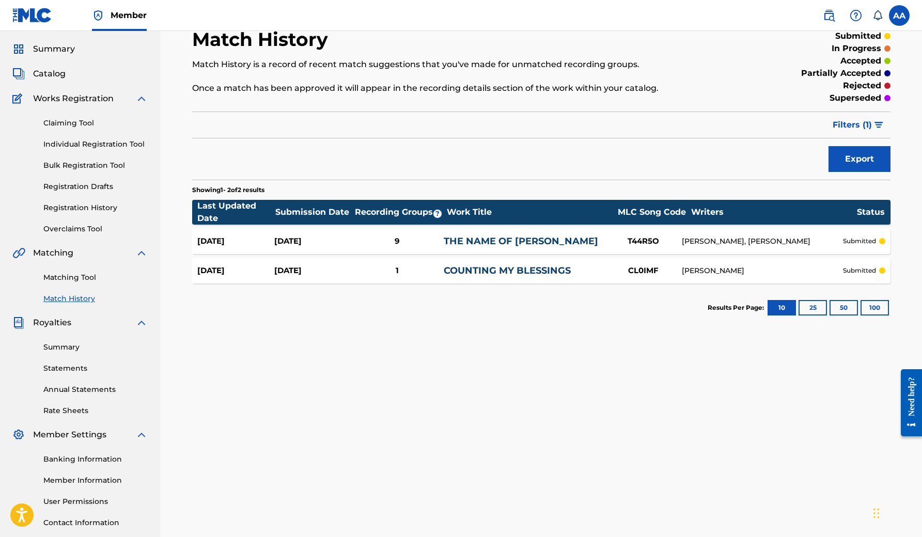
scroll to position [29, 0]
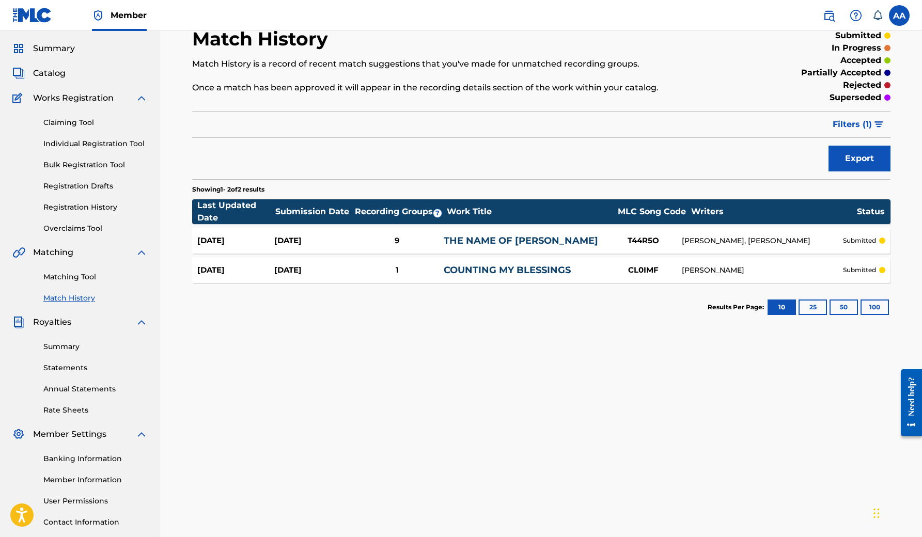
click at [486, 269] on link "COUNTING MY BLESSINGS" at bounding box center [507, 269] width 127 height 11
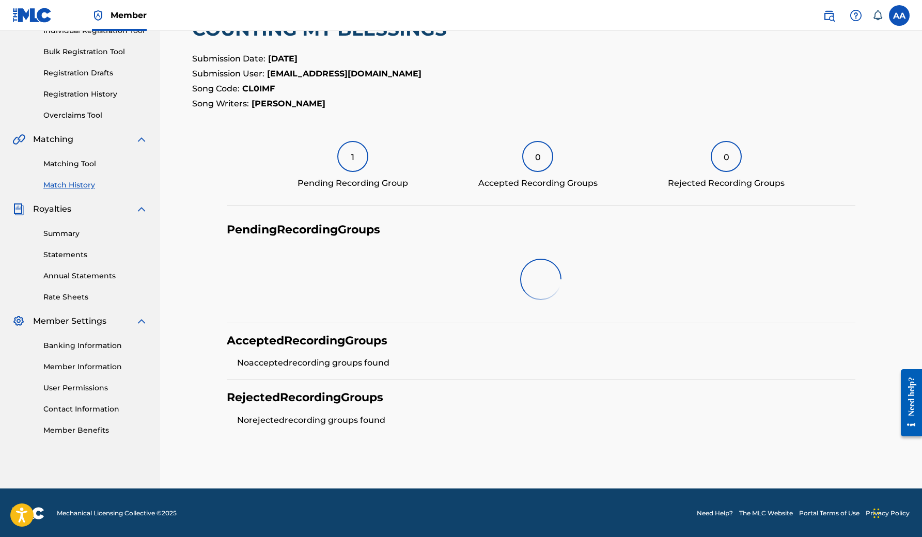
scroll to position [103, 0]
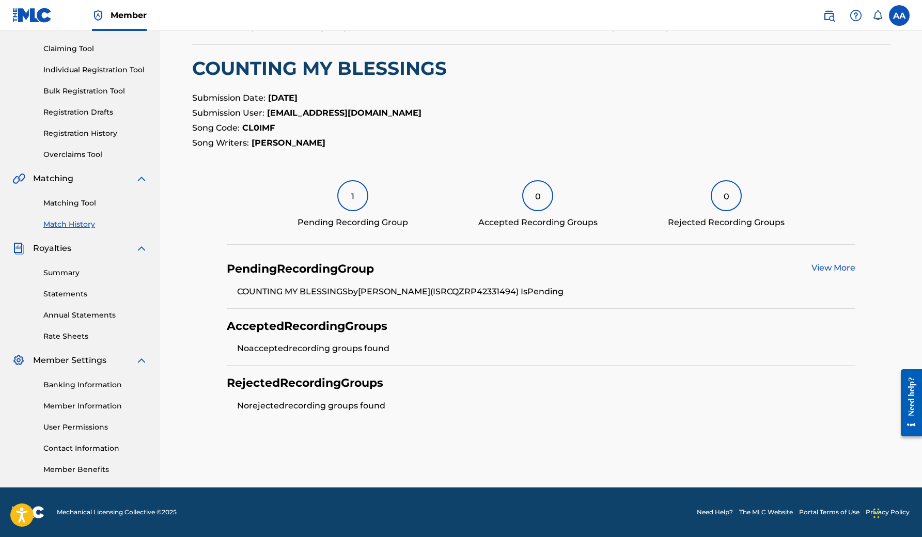
click at [830, 266] on link "View More" at bounding box center [834, 268] width 44 height 10
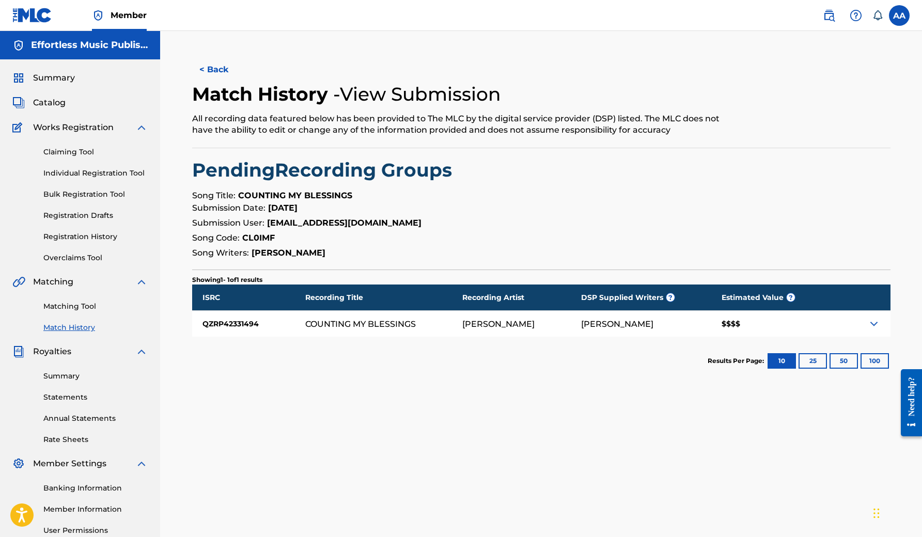
click at [75, 304] on link "Matching Tool" at bounding box center [95, 306] width 104 height 11
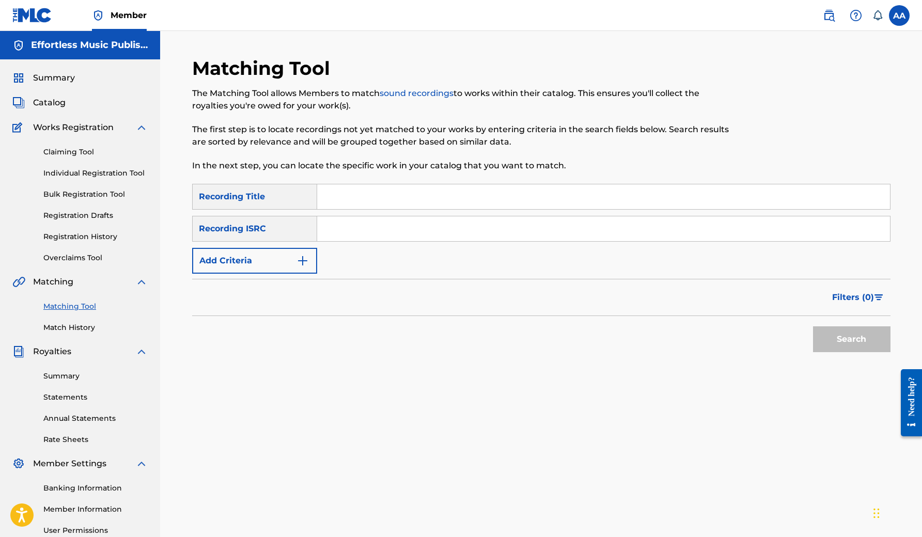
click at [340, 196] on input "Search Form" at bounding box center [603, 196] width 573 height 25
type input "Fearless"
click at [306, 269] on button "Add Criteria" at bounding box center [254, 261] width 125 height 26
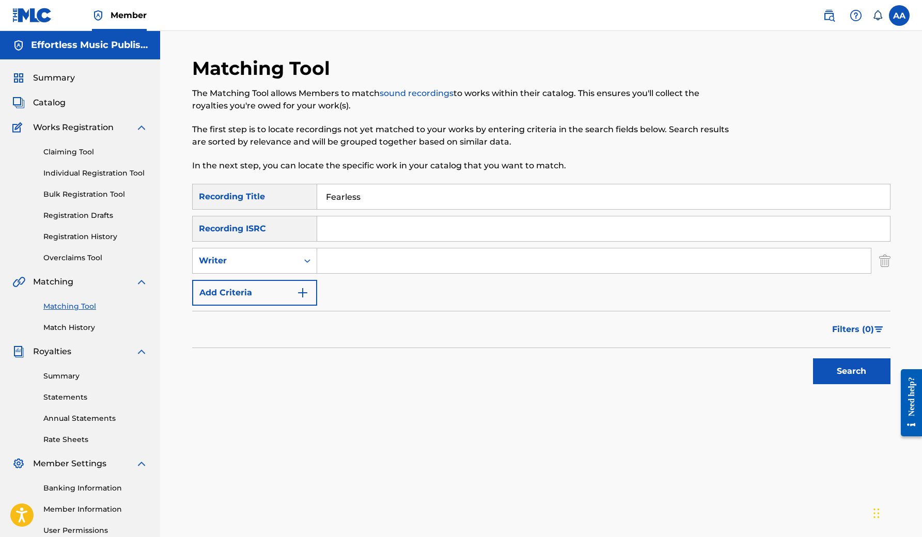
click at [340, 263] on input "Search Form" at bounding box center [594, 260] width 554 height 25
type input "[PERSON_NAME]"
click at [847, 378] on button "Search" at bounding box center [851, 372] width 77 height 26
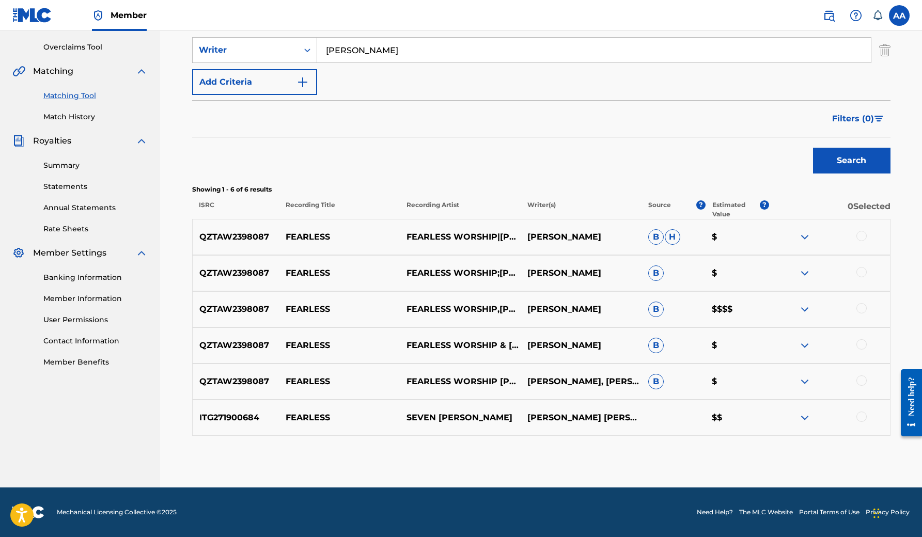
scroll to position [211, 0]
click at [861, 309] on div at bounding box center [862, 308] width 10 height 10
click at [861, 276] on div at bounding box center [862, 272] width 10 height 10
click at [860, 239] on div at bounding box center [862, 236] width 10 height 10
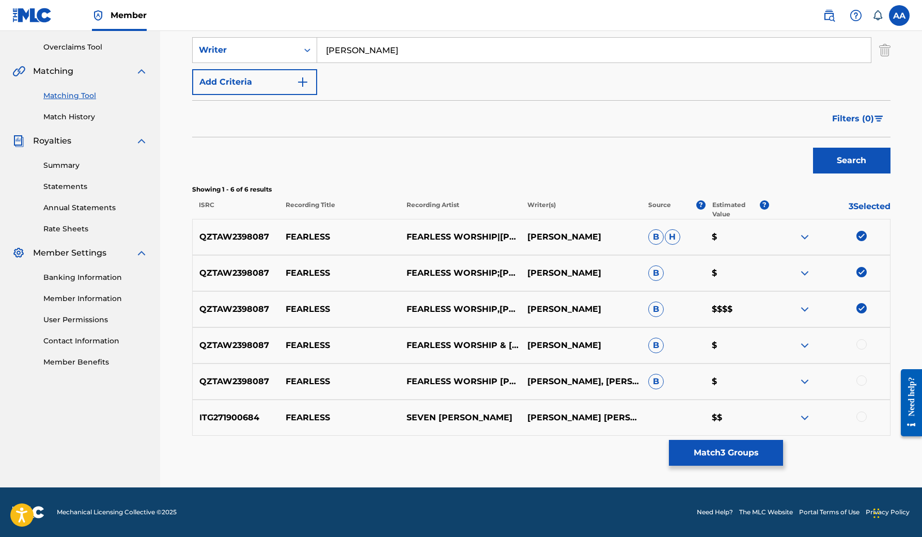
click at [863, 349] on div at bounding box center [862, 344] width 10 height 10
click at [863, 381] on div at bounding box center [862, 381] width 10 height 10
click at [862, 413] on div at bounding box center [862, 417] width 10 height 10
click at [859, 418] on img at bounding box center [862, 417] width 10 height 10
click at [806, 382] on img at bounding box center [805, 382] width 12 height 12
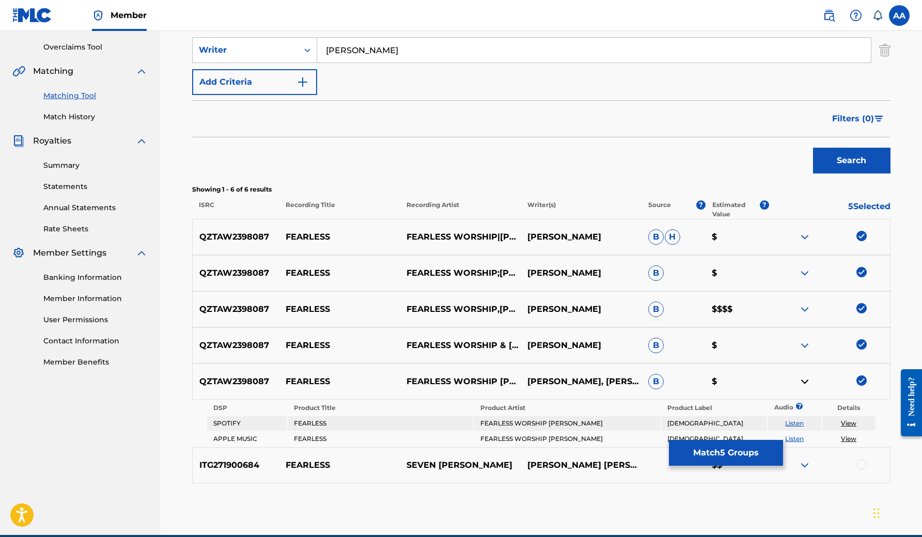
click at [803, 378] on img at bounding box center [805, 382] width 12 height 12
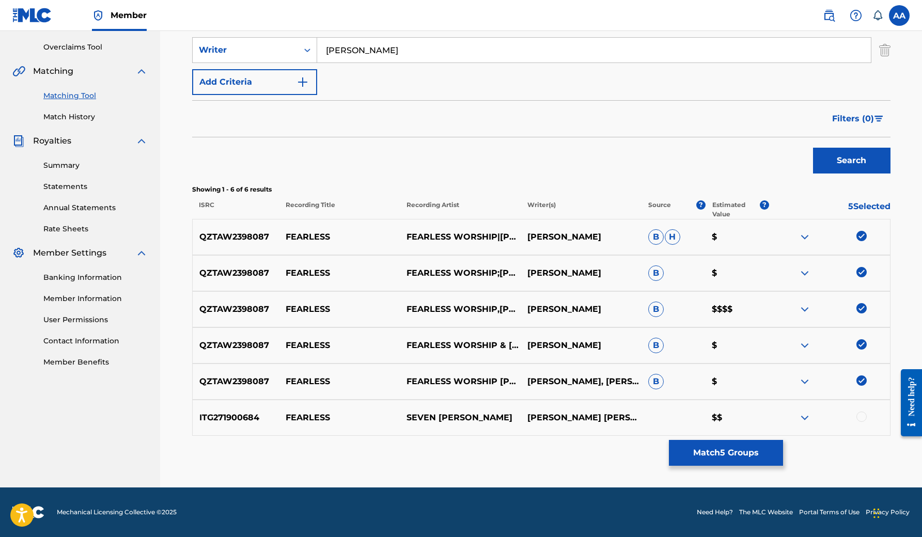
click at [803, 347] on img at bounding box center [805, 345] width 12 height 12
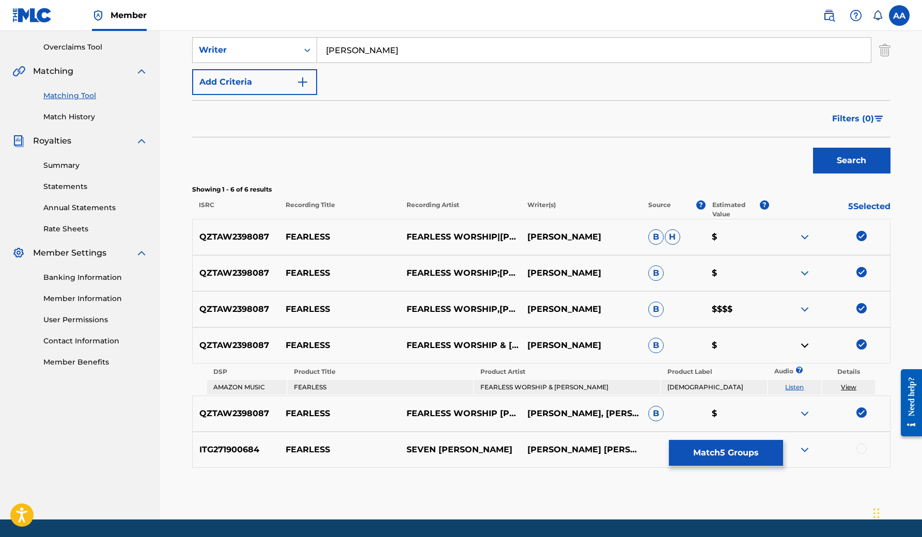
click at [803, 347] on img at bounding box center [805, 345] width 12 height 12
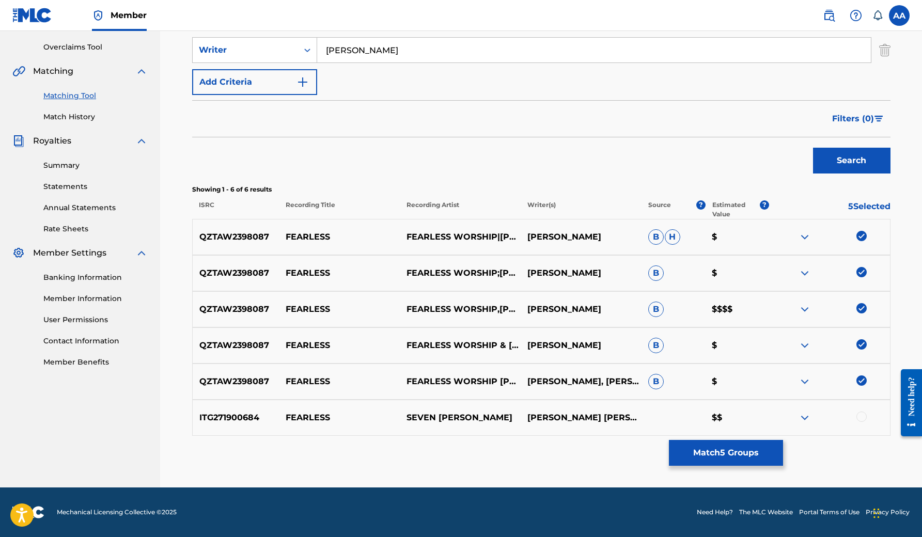
click at [804, 309] on img at bounding box center [805, 309] width 12 height 12
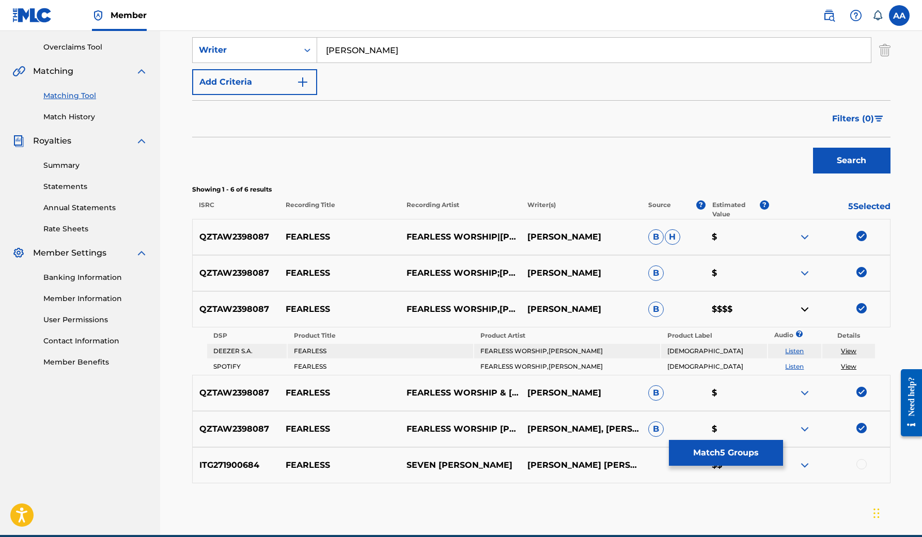
click at [804, 309] on img at bounding box center [805, 309] width 12 height 12
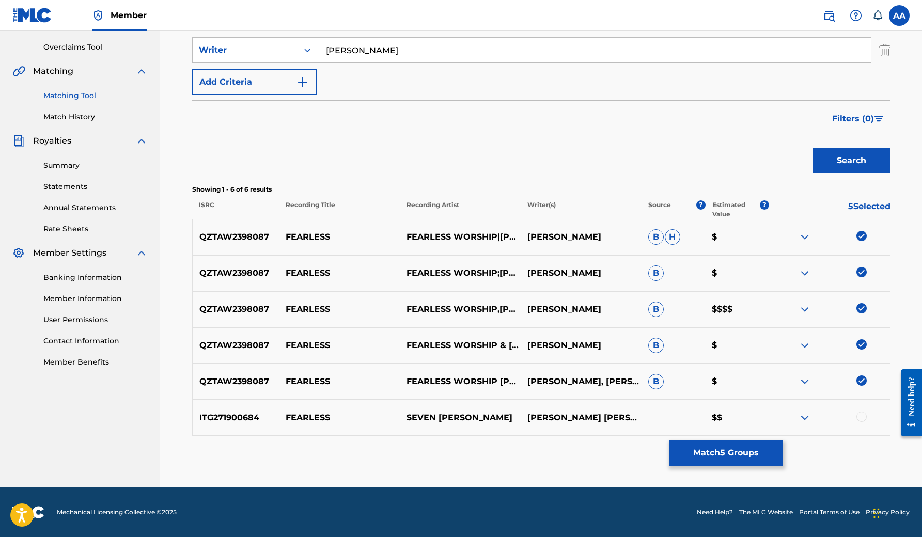
click at [802, 271] on img at bounding box center [805, 273] width 12 height 12
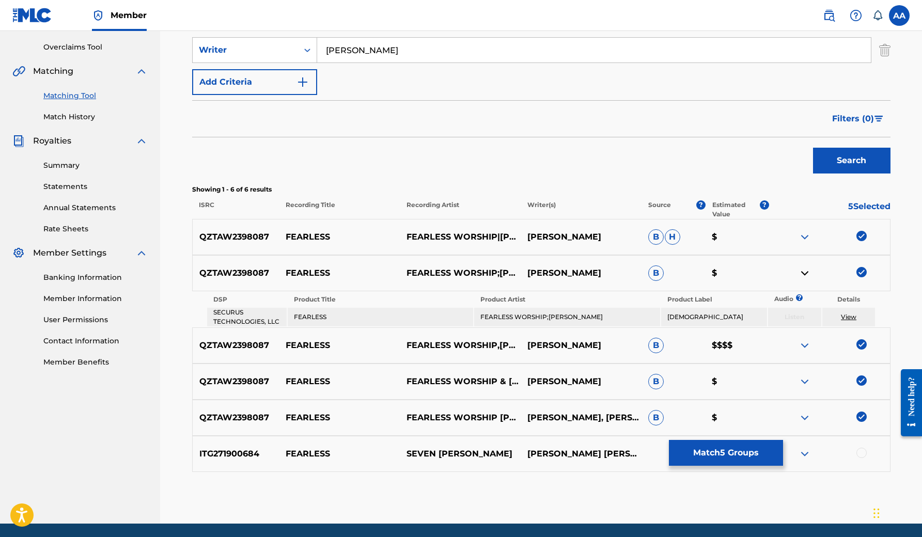
click at [802, 271] on img at bounding box center [805, 273] width 12 height 12
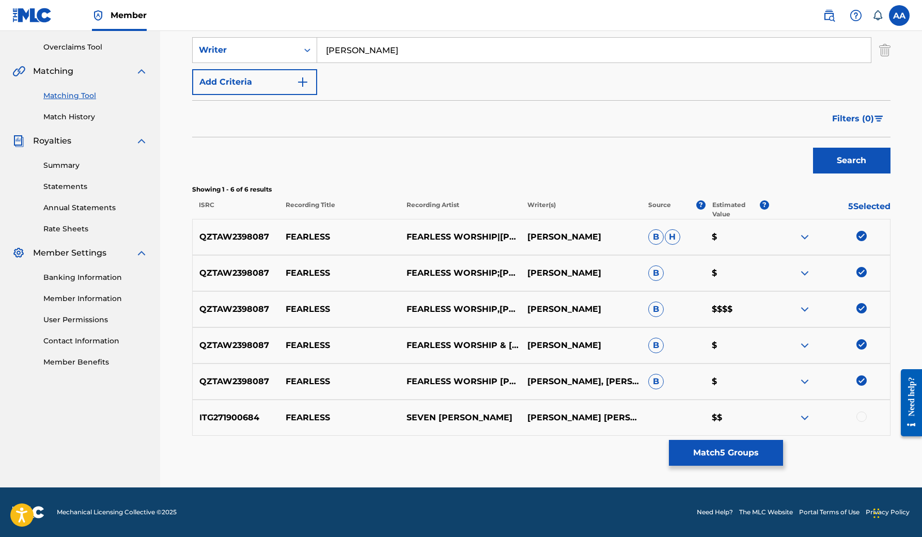
click at [803, 241] on img at bounding box center [805, 237] width 12 height 12
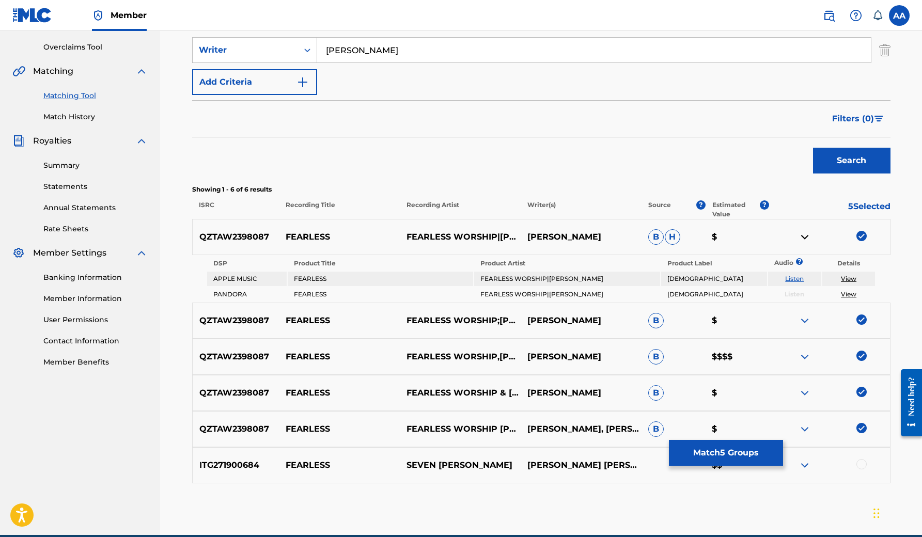
click at [803, 241] on img at bounding box center [805, 237] width 12 height 12
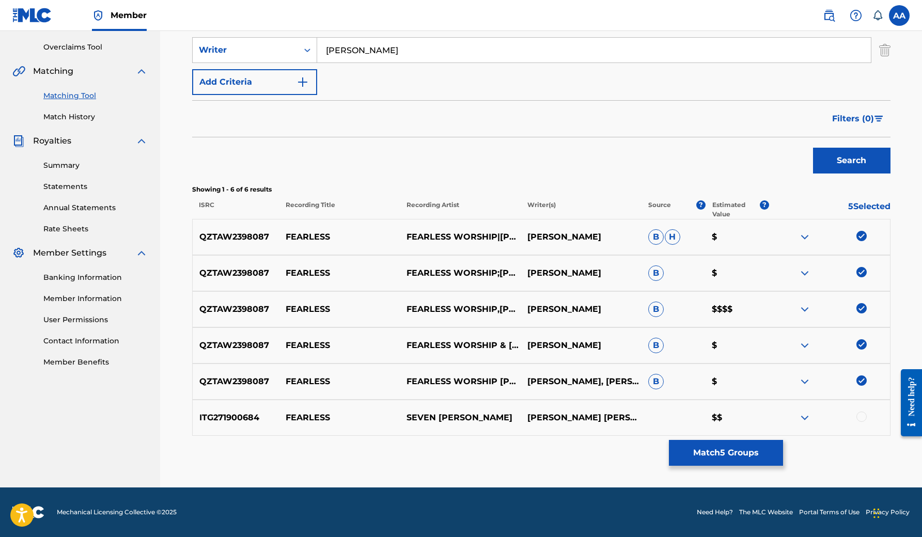
click at [809, 310] on img at bounding box center [805, 309] width 12 height 12
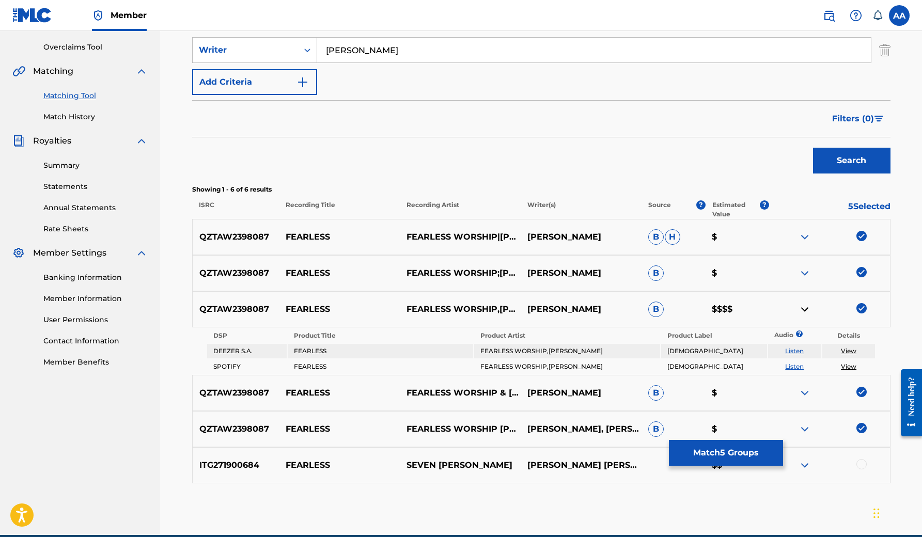
click at [809, 310] on img at bounding box center [805, 309] width 12 height 12
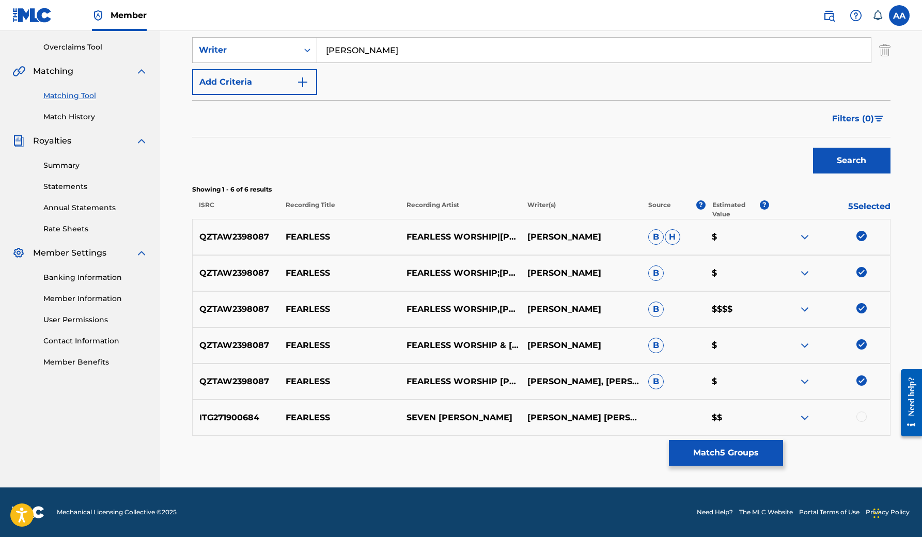
click at [805, 345] on img at bounding box center [805, 345] width 12 height 12
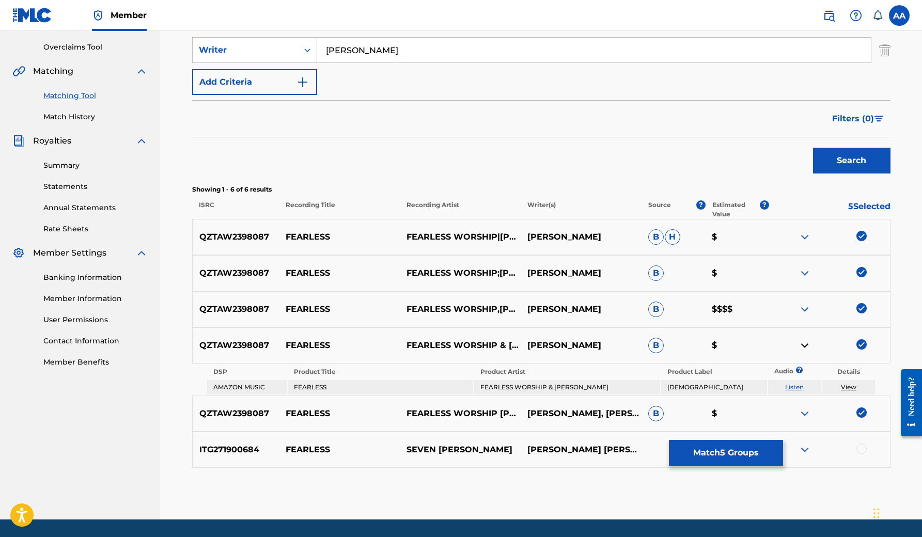
click at [805, 345] on img at bounding box center [805, 345] width 12 height 12
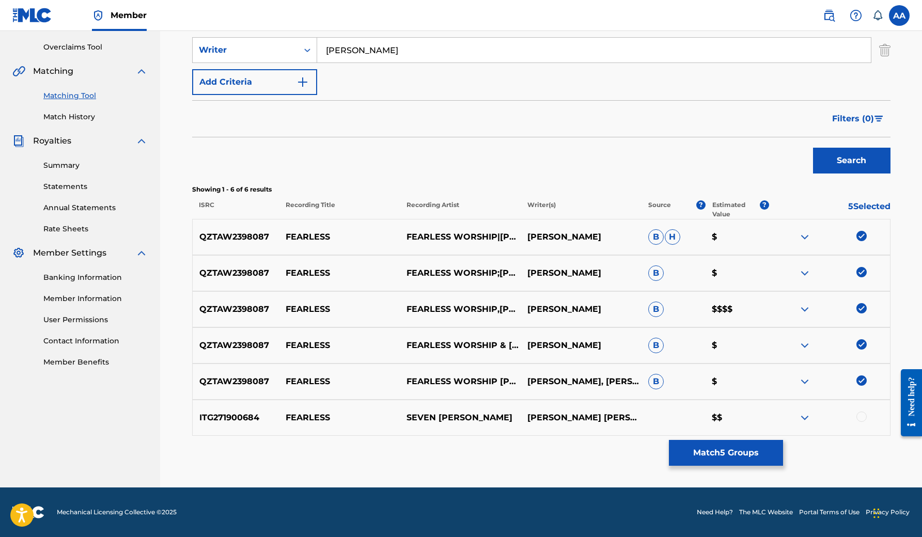
click at [805, 419] on img at bounding box center [805, 418] width 12 height 12
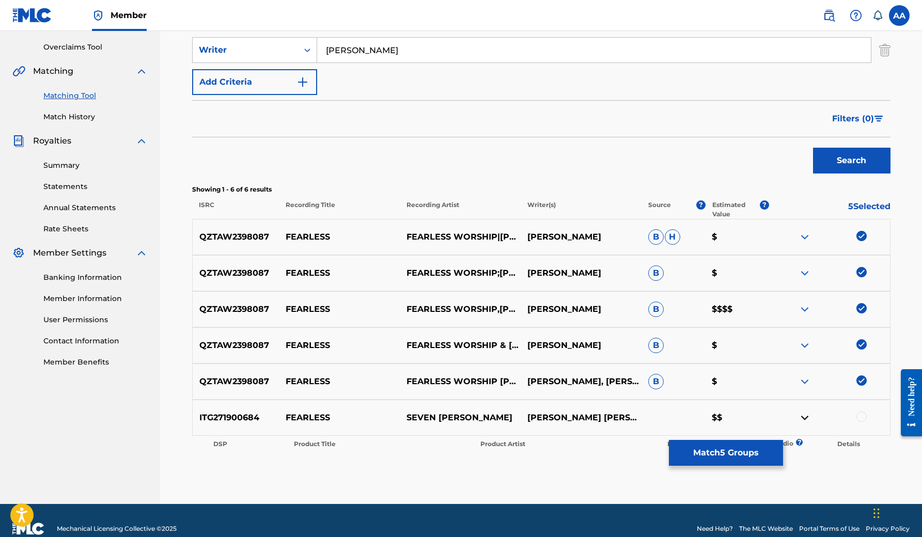
click at [805, 419] on img at bounding box center [805, 418] width 12 height 12
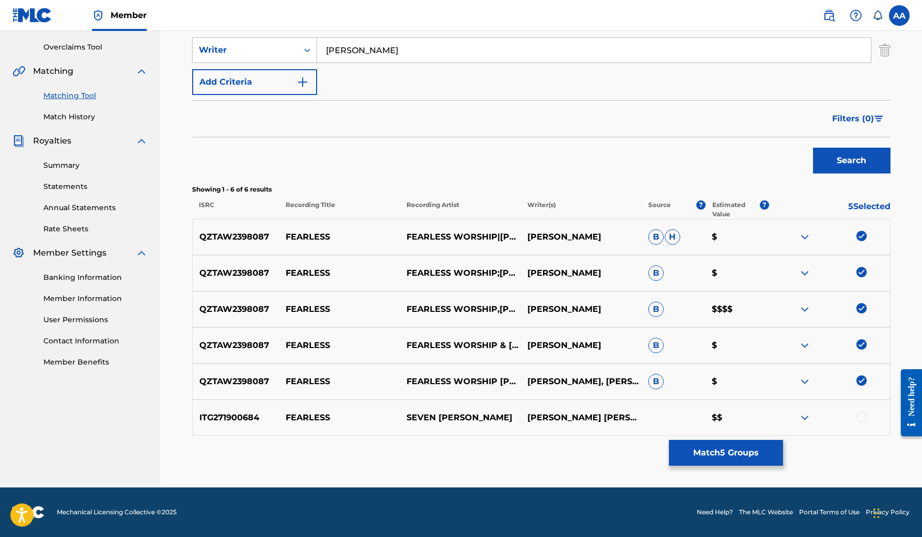
click at [736, 450] on button "Match 5 Groups" at bounding box center [726, 453] width 114 height 26
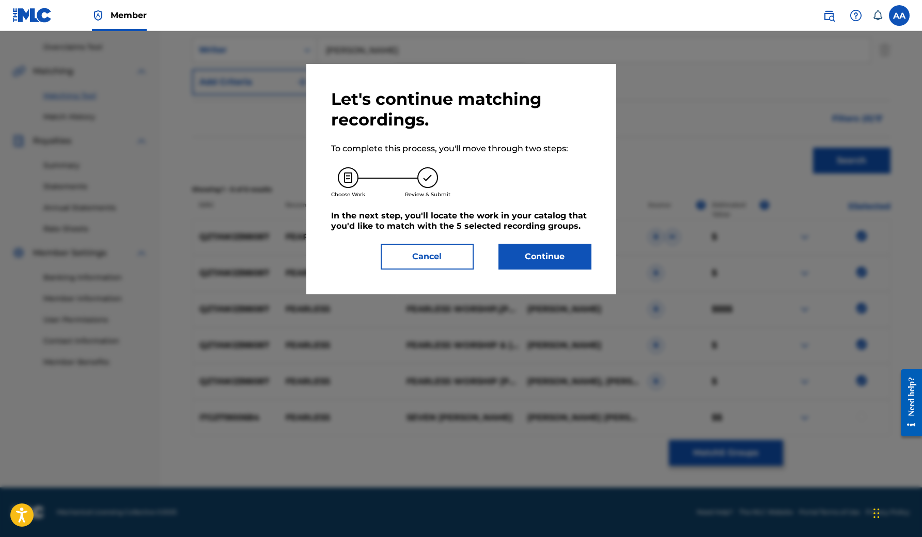
click at [552, 258] on button "Continue" at bounding box center [545, 257] width 93 height 26
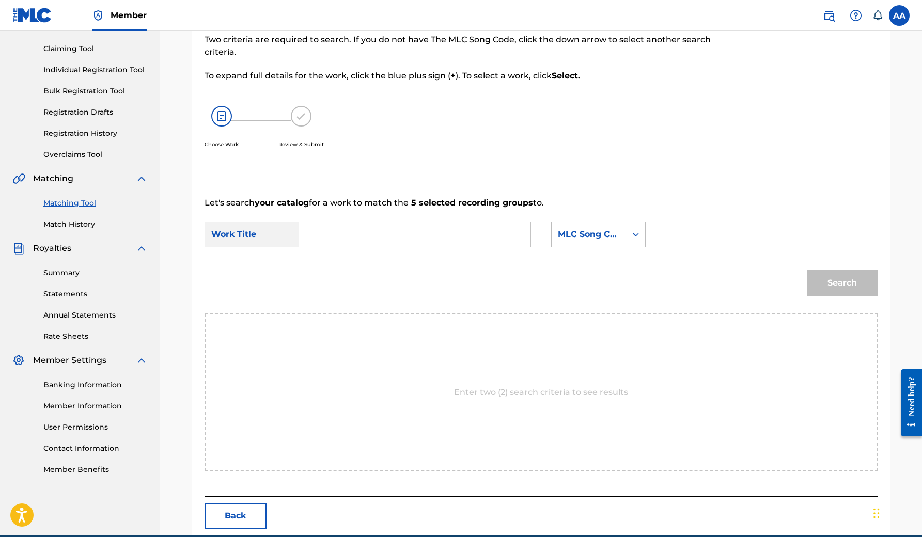
click at [373, 226] on input "Search Form" at bounding box center [415, 234] width 214 height 25
type input "Fearless"
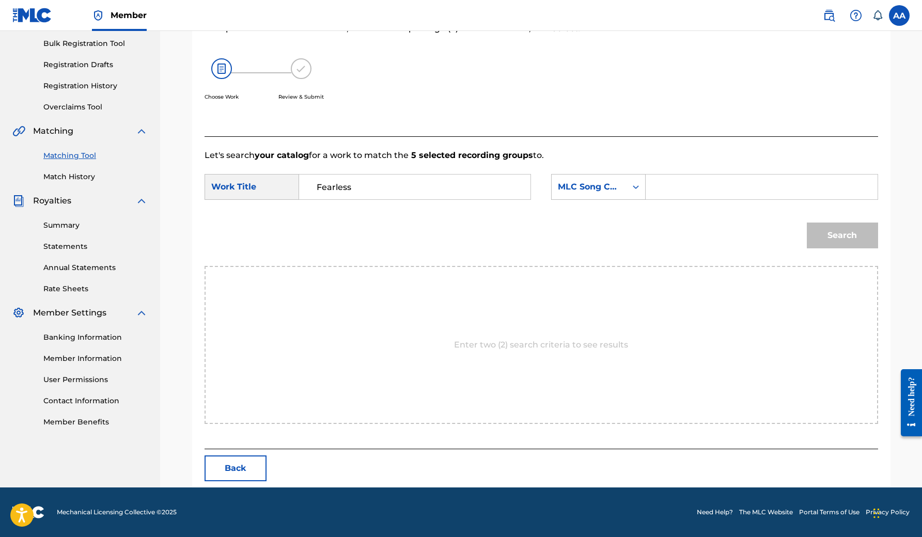
scroll to position [151, 0]
click at [626, 219] on div "Search" at bounding box center [542, 239] width 674 height 54
click at [419, 190] on input "Fearless" at bounding box center [415, 187] width 214 height 25
click at [620, 185] on div "MLC Song Code" at bounding box center [589, 187] width 63 height 12
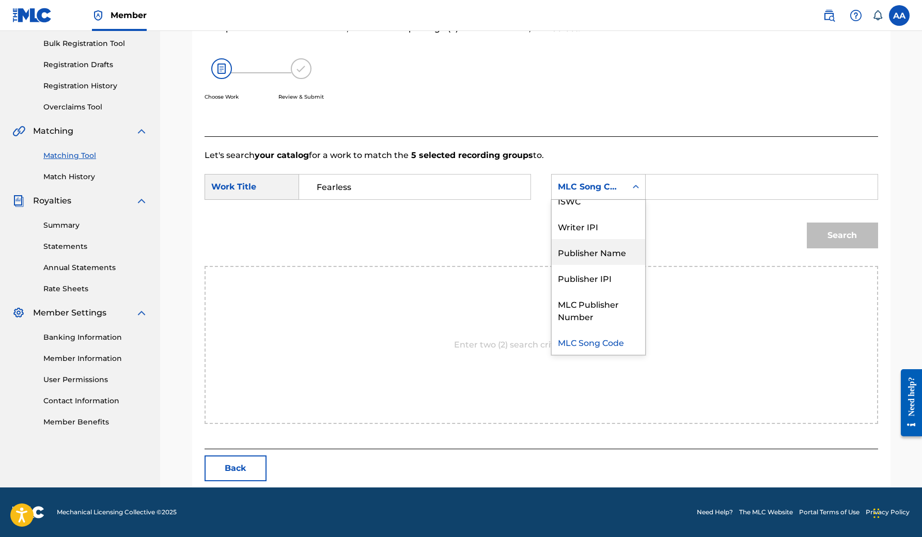
click at [601, 257] on div "Publisher Name" at bounding box center [599, 252] width 94 height 26
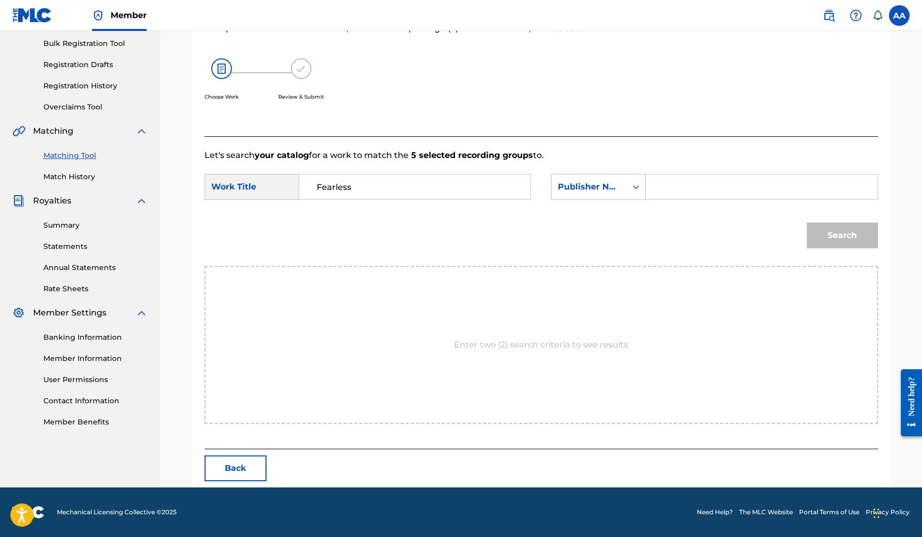
click at [677, 187] on input "Search Form" at bounding box center [762, 187] width 214 height 25
type input "Effortless"
click at [842, 236] on button "Search" at bounding box center [842, 236] width 71 height 26
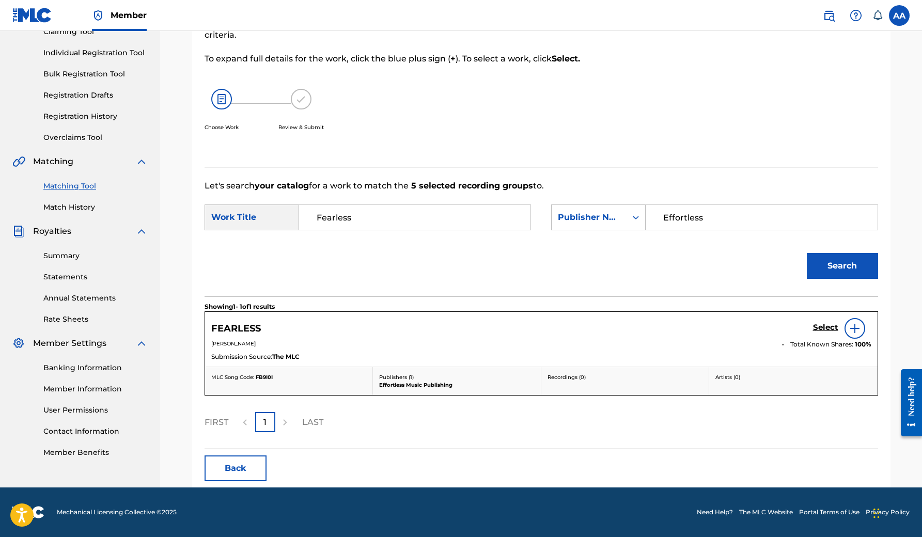
scroll to position [120, 0]
click at [861, 329] on img at bounding box center [855, 328] width 12 height 12
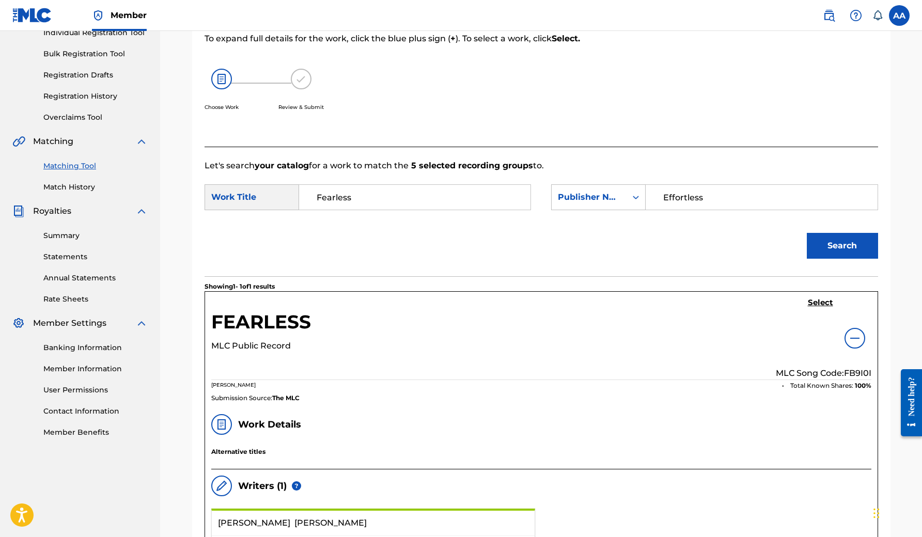
scroll to position [165, 0]
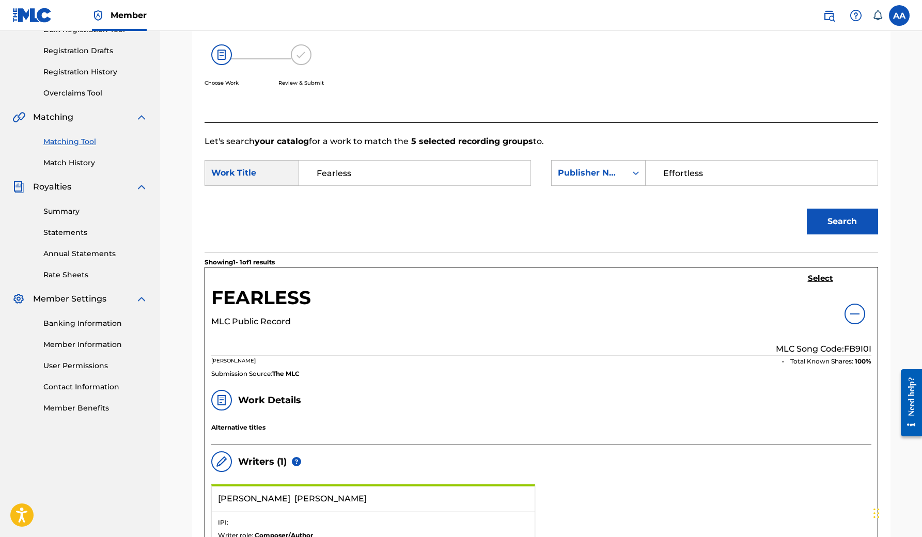
click at [857, 313] on img at bounding box center [855, 314] width 12 height 12
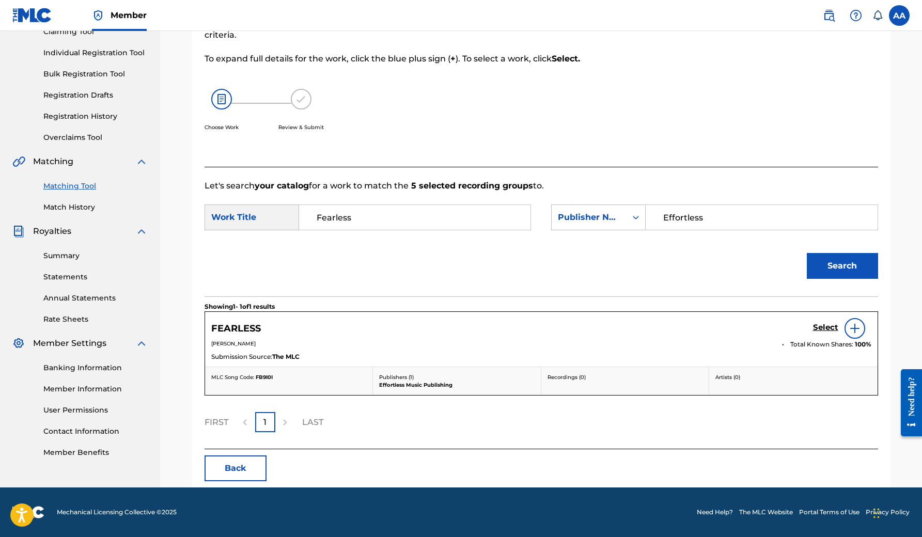
click at [853, 330] on img at bounding box center [855, 328] width 12 height 12
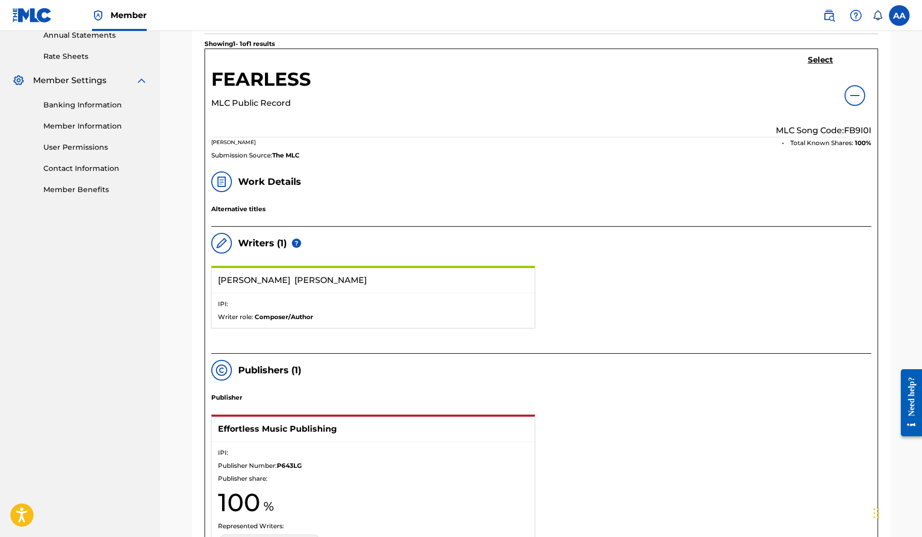
scroll to position [319, 0]
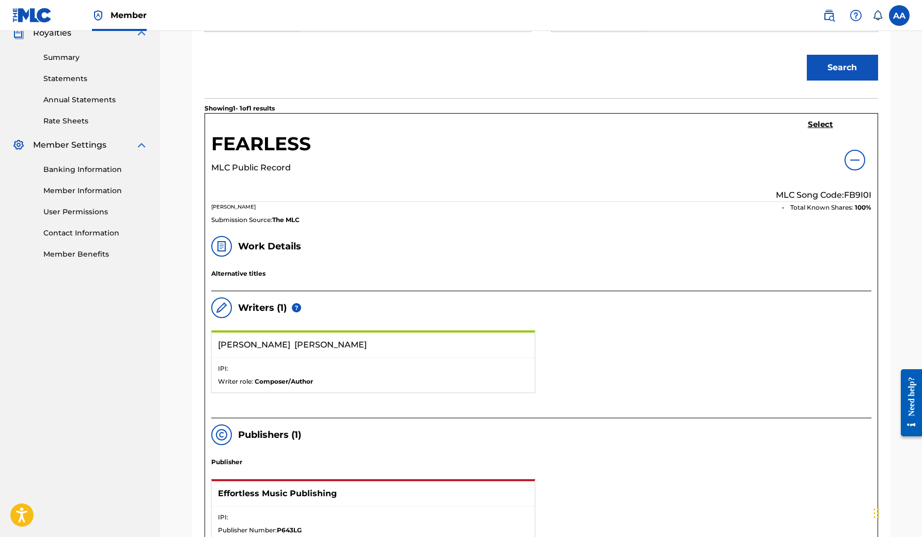
click at [273, 141] on h5 "FEARLESS" at bounding box center [261, 146] width 100 height 29
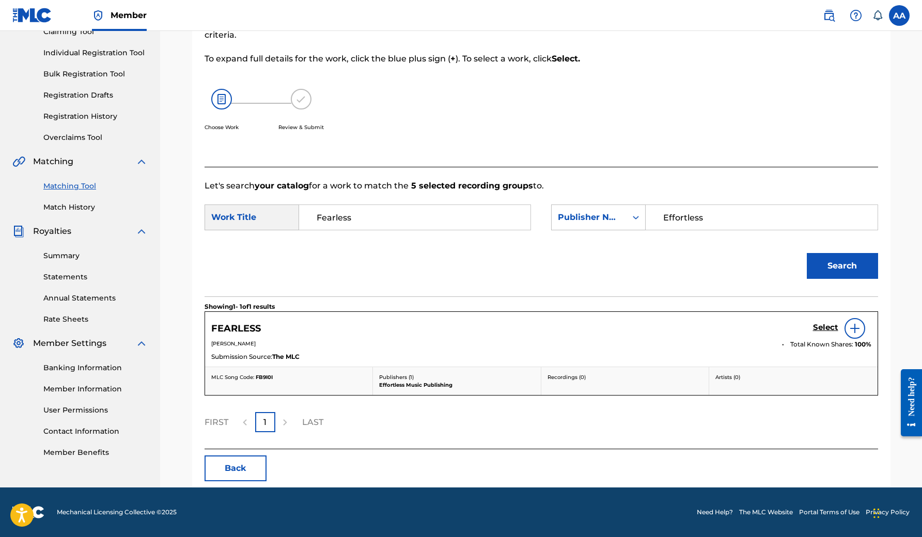
click at [851, 333] on img at bounding box center [855, 328] width 12 height 12
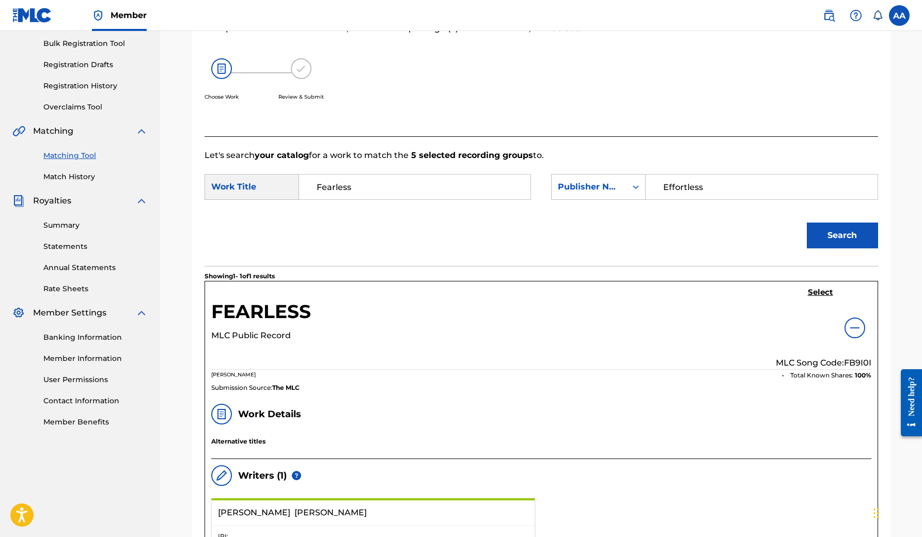
scroll to position [151, 0]
click at [824, 291] on h5 "Select" at bounding box center [820, 292] width 25 height 10
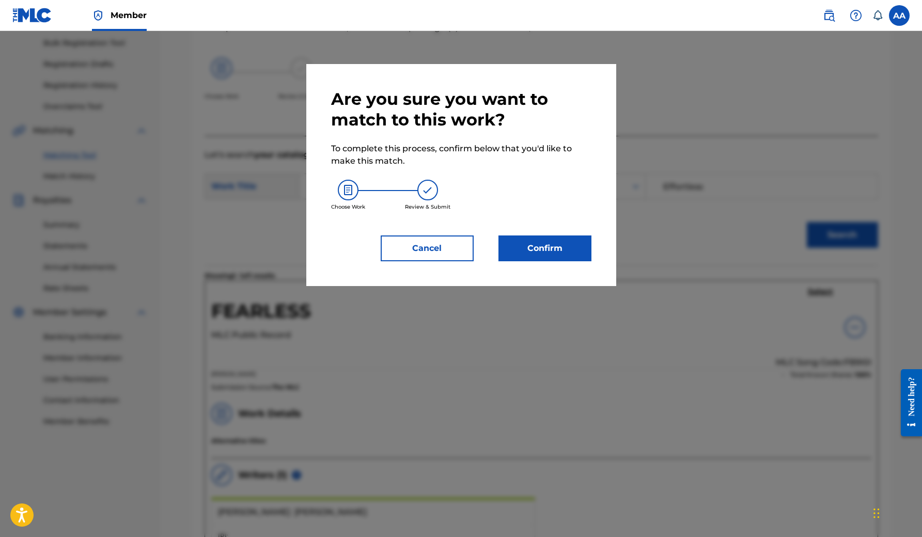
click at [554, 250] on button "Confirm" at bounding box center [545, 249] width 93 height 26
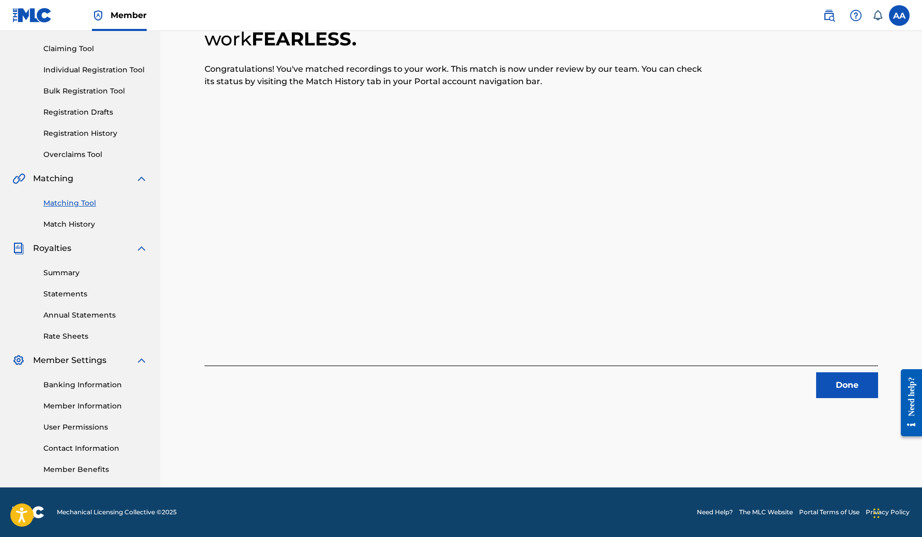
click at [88, 227] on link "Match History" at bounding box center [95, 224] width 104 height 11
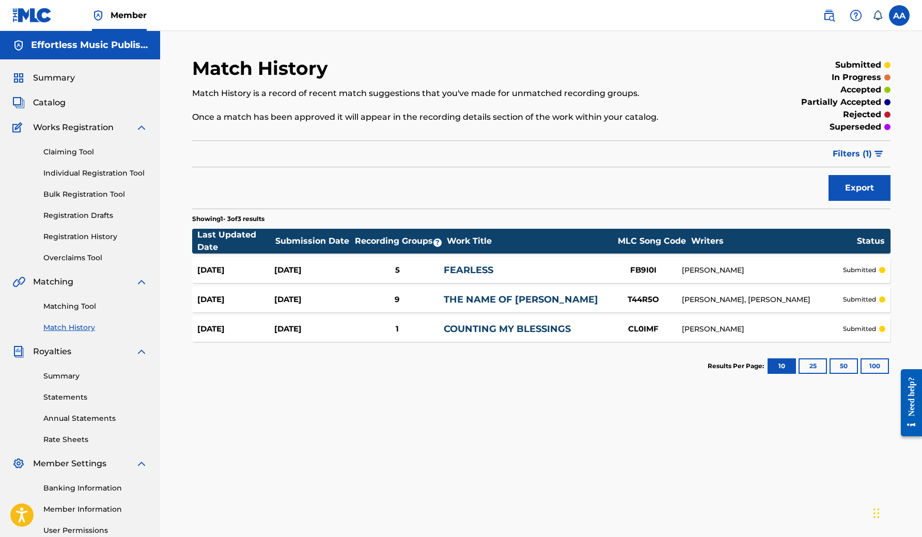
click at [81, 306] on link "Matching Tool" at bounding box center [95, 306] width 104 height 11
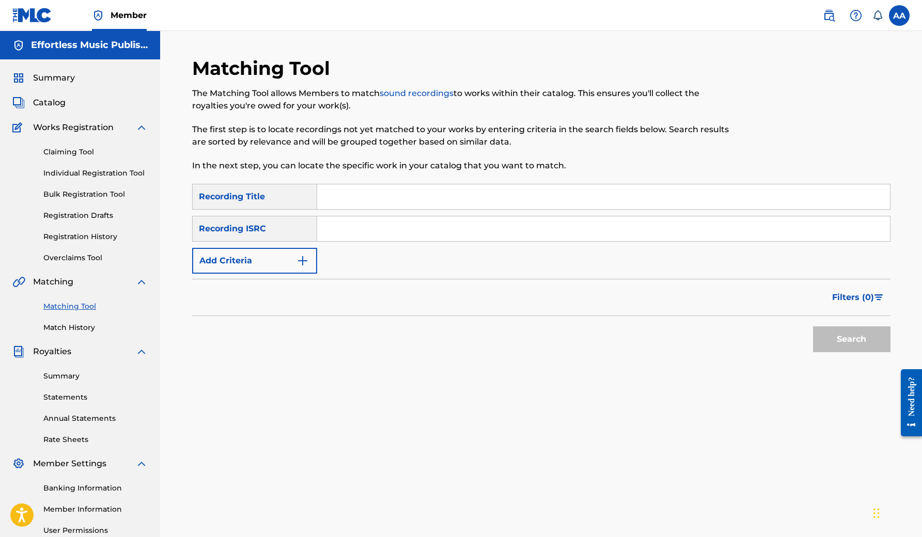
drag, startPoint x: 365, startPoint y: 195, endPoint x: 365, endPoint y: 183, distance: 11.4
click at [365, 193] on input "Search Form" at bounding box center [603, 196] width 573 height 25
type input "I will Not Fear"
click at [308, 265] on img "Search Form" at bounding box center [303, 261] width 12 height 12
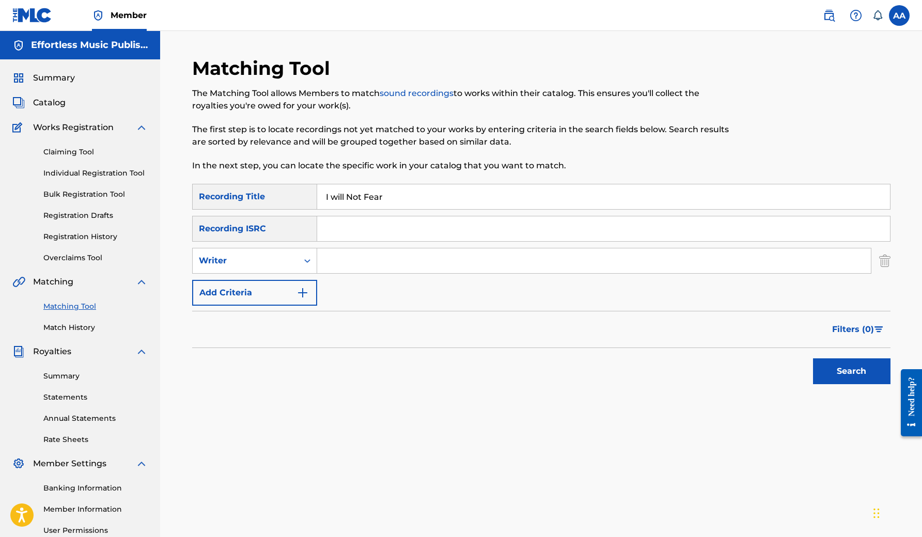
click at [358, 264] on input "Search Form" at bounding box center [594, 260] width 554 height 25
type input "[PERSON_NAME]"
click at [829, 376] on button "Search" at bounding box center [851, 372] width 77 height 26
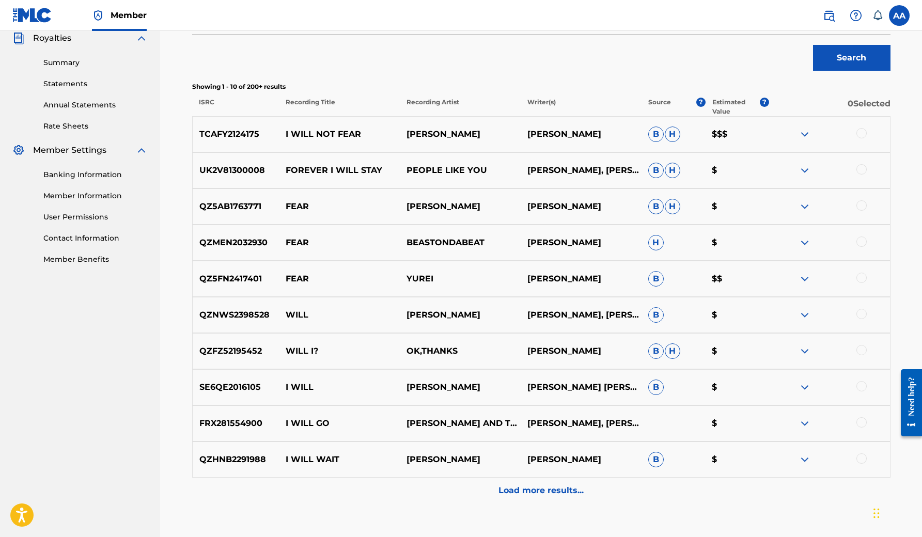
scroll to position [315, 0]
click at [806, 133] on img at bounding box center [805, 133] width 12 height 12
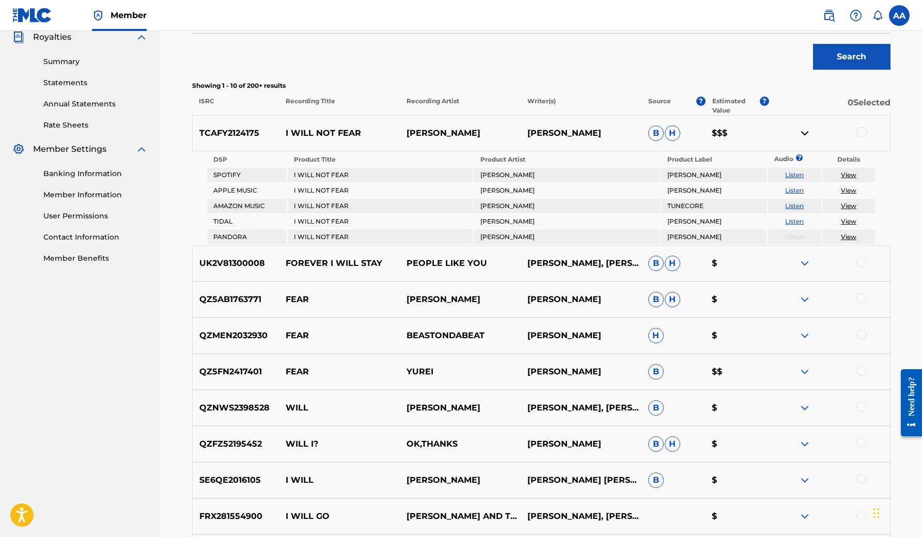
click at [806, 133] on img at bounding box center [805, 133] width 12 height 12
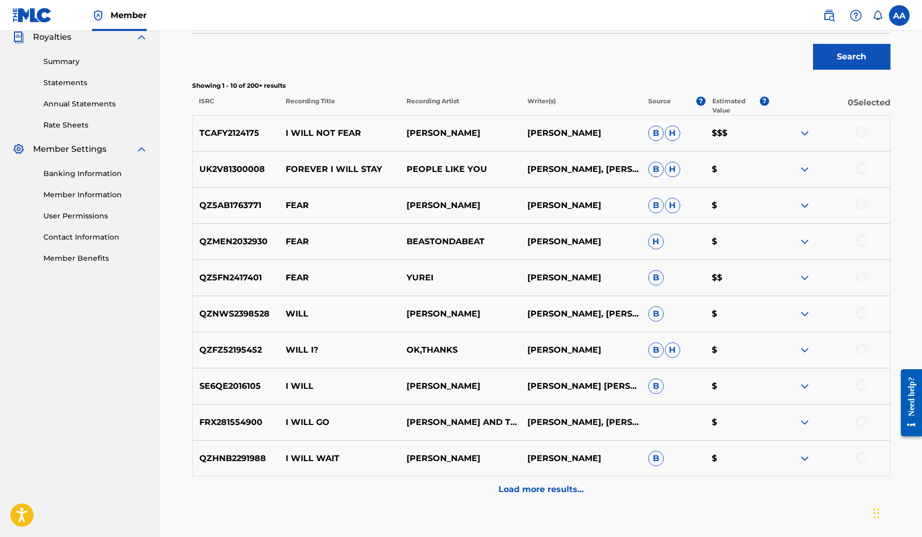
click at [859, 133] on div at bounding box center [862, 132] width 10 height 10
click at [739, 454] on button "Match 1 Group" at bounding box center [726, 453] width 114 height 26
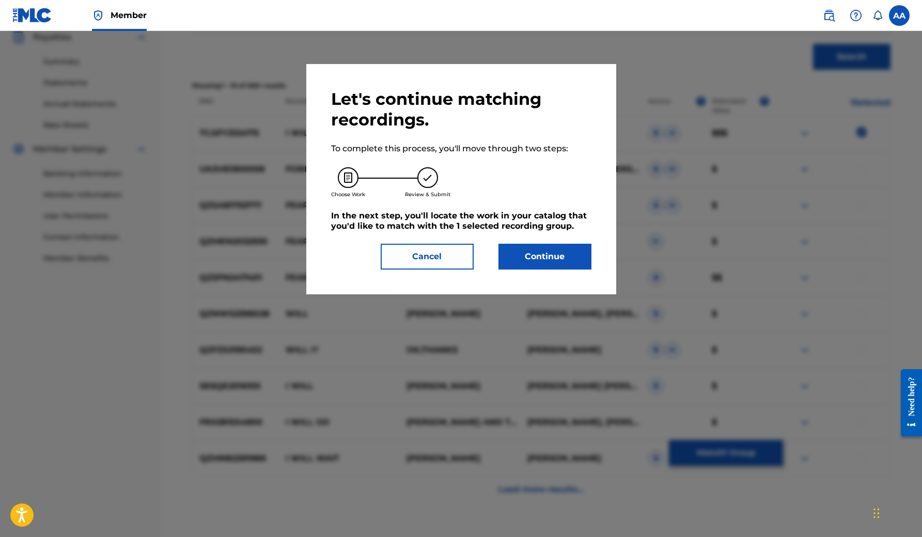
click at [547, 250] on button "Continue" at bounding box center [545, 257] width 93 height 26
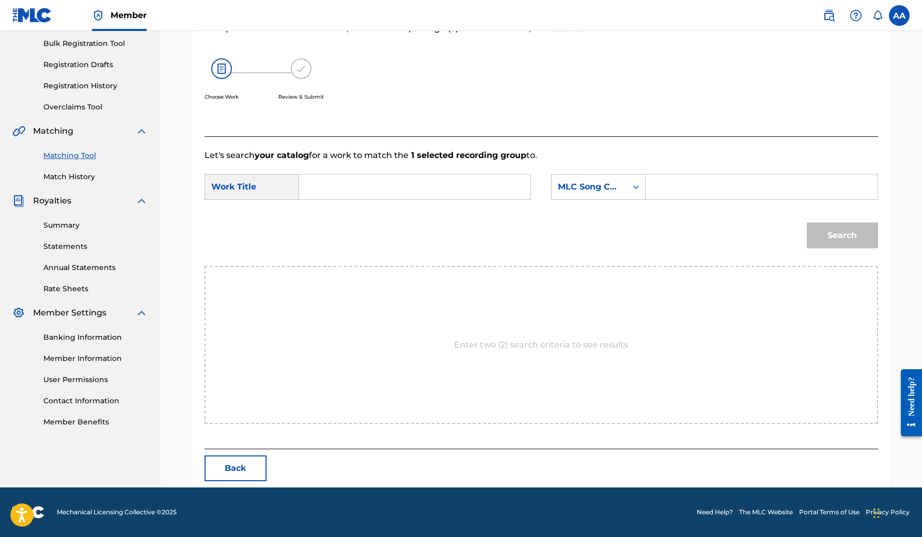
scroll to position [103, 0]
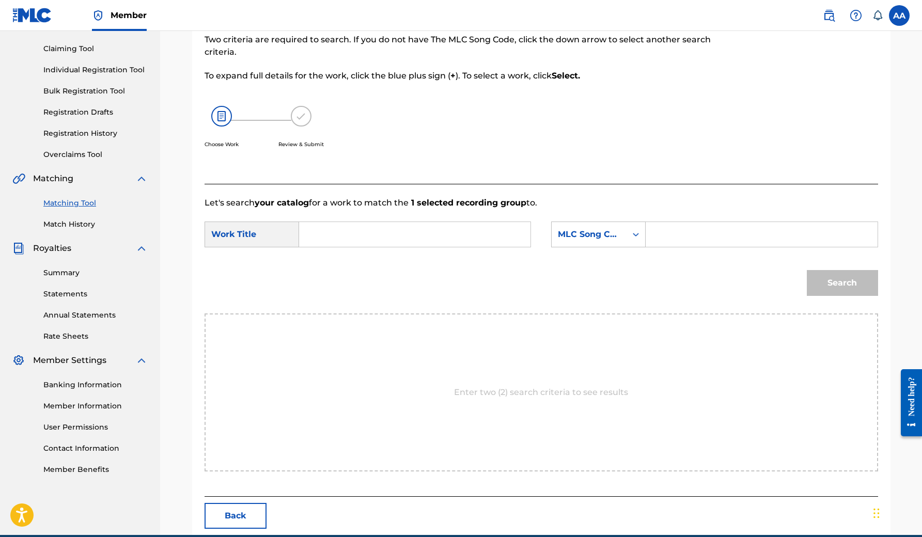
click at [411, 241] on input "Search Form" at bounding box center [415, 234] width 214 height 25
type input "I will Not Fear"
click at [396, 242] on input "I will Not Fear" at bounding box center [415, 234] width 214 height 25
click at [621, 231] on div "MLC Song Code" at bounding box center [589, 235] width 75 height 20
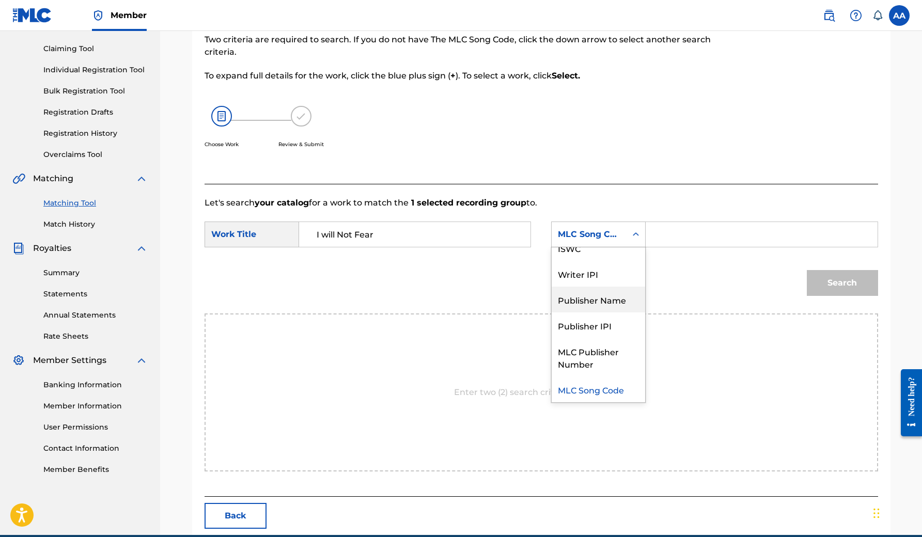
click at [613, 302] on div "Publisher Name" at bounding box center [599, 300] width 94 height 26
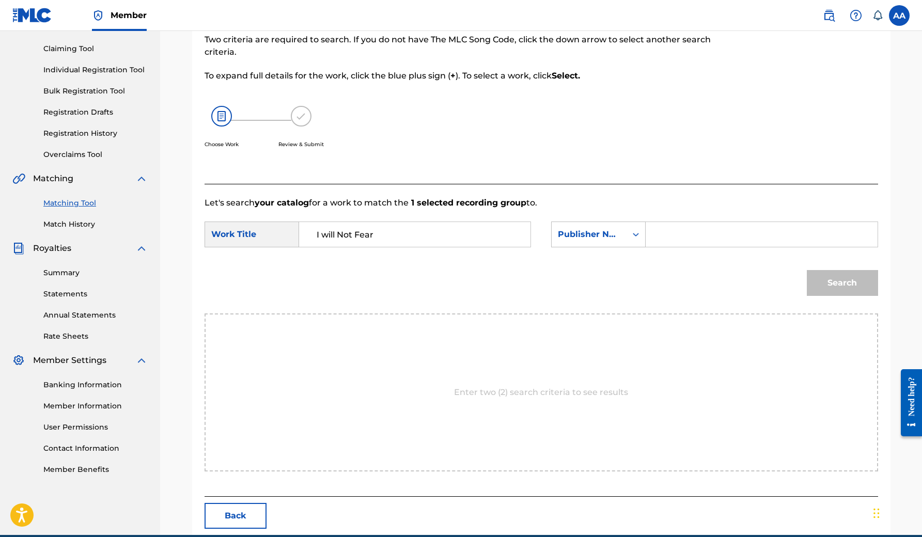
click at [691, 226] on input "Search Form" at bounding box center [762, 234] width 214 height 25
type input "Effortless"
click at [842, 283] on button "Search" at bounding box center [842, 283] width 71 height 26
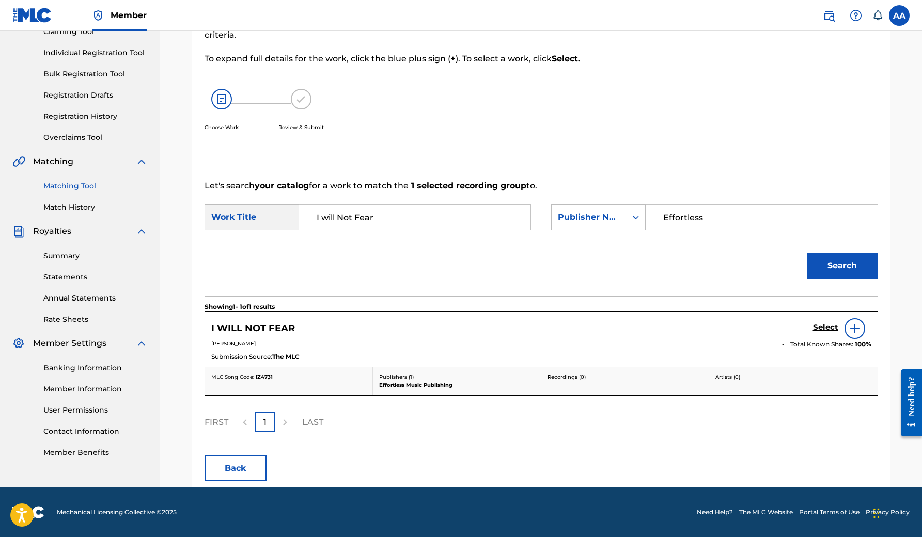
scroll to position [120, 0]
click at [820, 329] on h5 "Select" at bounding box center [825, 328] width 25 height 10
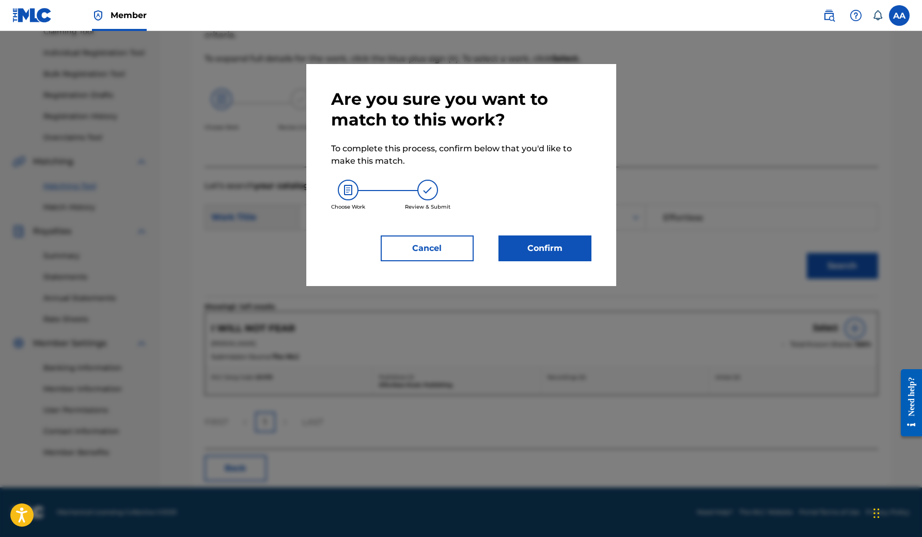
click at [543, 247] on button "Confirm" at bounding box center [545, 249] width 93 height 26
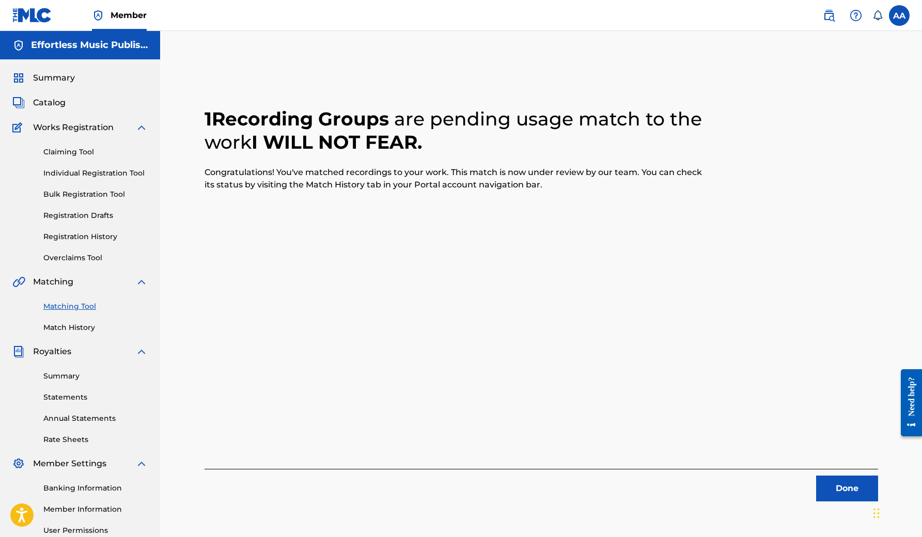
scroll to position [0, 0]
click at [77, 305] on link "Matching Tool" at bounding box center [95, 306] width 104 height 11
click at [72, 305] on link "Matching Tool" at bounding box center [95, 306] width 104 height 11
click at [835, 493] on button "Done" at bounding box center [847, 489] width 62 height 26
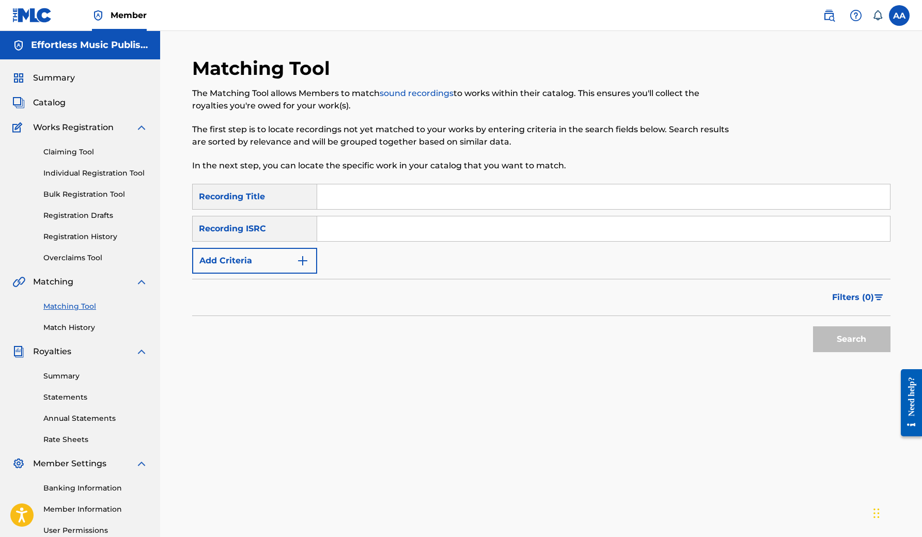
click at [343, 192] on input "Search Form" at bounding box center [603, 196] width 573 height 25
type input "The name Of [PERSON_NAME]"
click at [304, 270] on button "Add Criteria" at bounding box center [254, 261] width 125 height 26
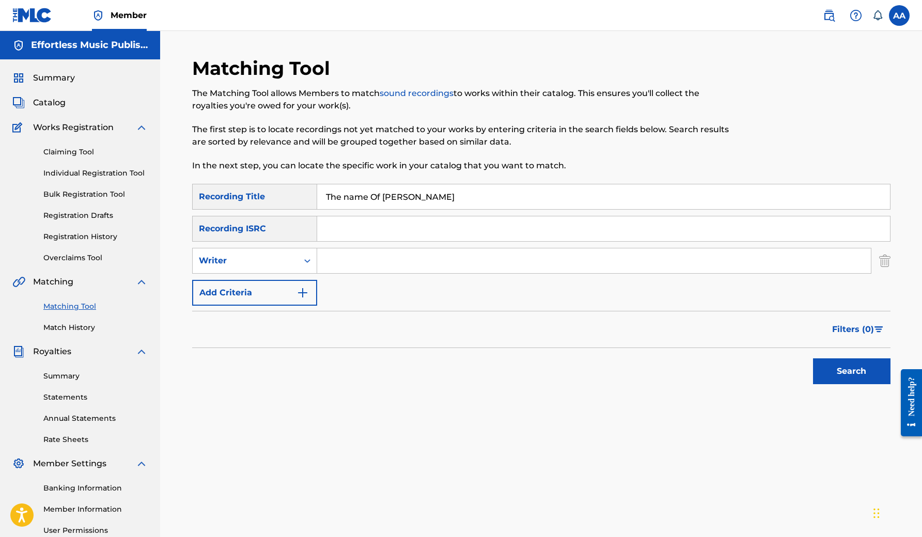
click at [349, 262] on input "Search Form" at bounding box center [594, 260] width 554 height 25
click at [851, 371] on button "Search" at bounding box center [851, 372] width 77 height 26
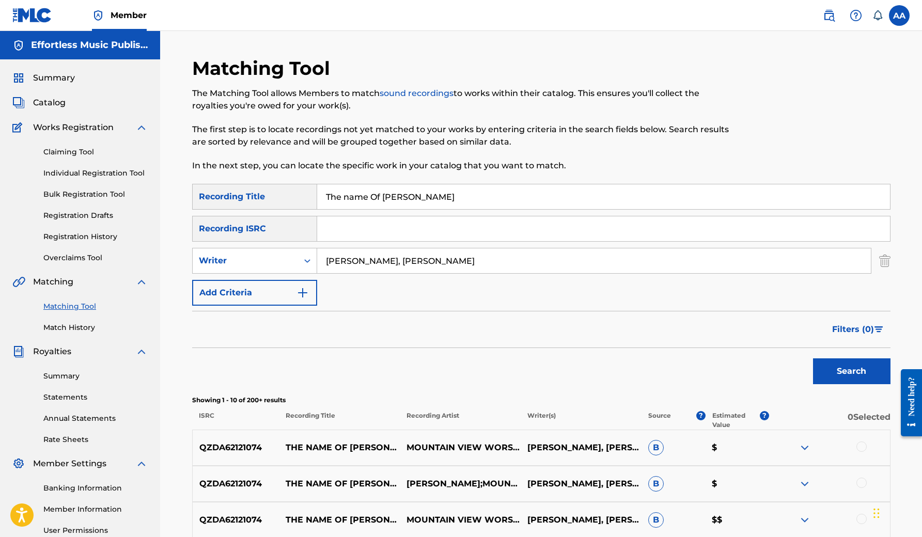
type input "[PERSON_NAME], [PERSON_NAME]"
click at [851, 371] on button "Search" at bounding box center [851, 372] width 77 height 26
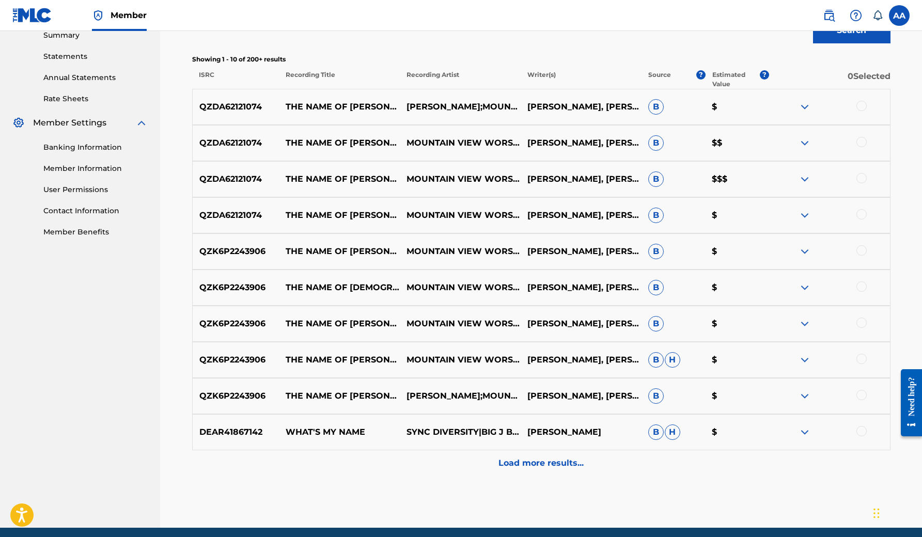
scroll to position [346, 0]
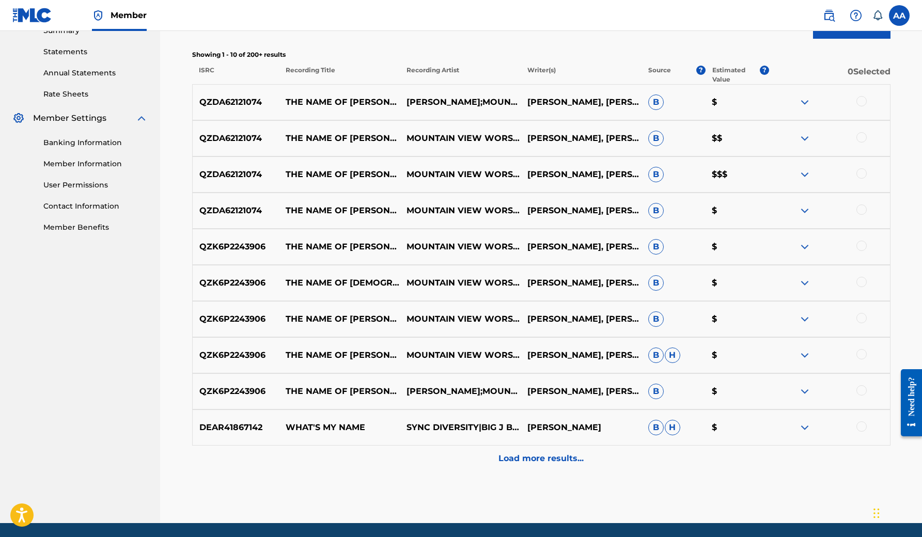
click at [860, 393] on div at bounding box center [862, 390] width 10 height 10
click at [860, 350] on div at bounding box center [862, 354] width 10 height 10
click at [859, 312] on div "QZK6P2243906 THE NAME OF [PERSON_NAME] (FEAT. [PERSON_NAME]) MOUNTAIN VIEW WORS…" at bounding box center [541, 319] width 698 height 36
click at [861, 317] on div at bounding box center [862, 318] width 10 height 10
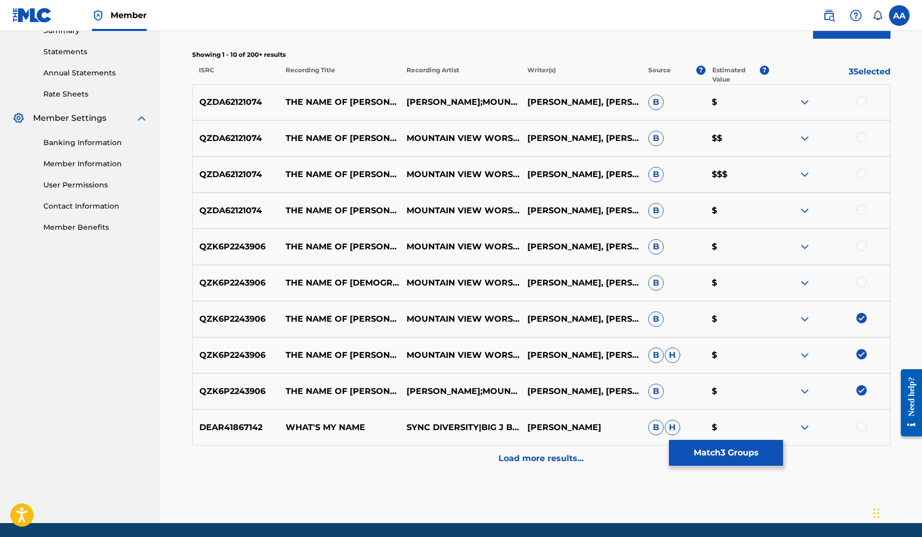
click at [861, 281] on div at bounding box center [862, 282] width 10 height 10
click at [861, 251] on div at bounding box center [862, 246] width 10 height 10
click at [860, 214] on div at bounding box center [862, 210] width 10 height 10
click at [860, 173] on div at bounding box center [862, 173] width 10 height 10
click at [860, 136] on div at bounding box center [862, 137] width 10 height 10
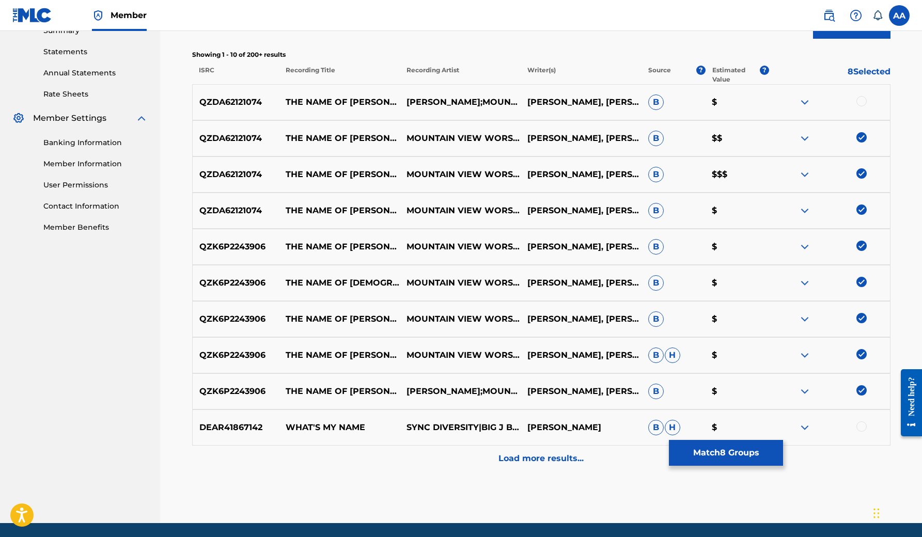
click at [860, 99] on div at bounding box center [862, 101] width 10 height 10
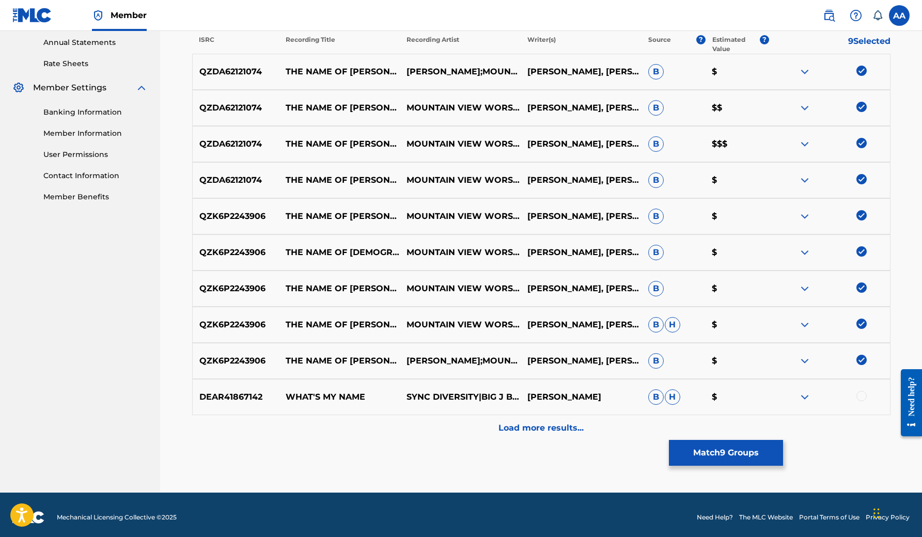
scroll to position [381, 0]
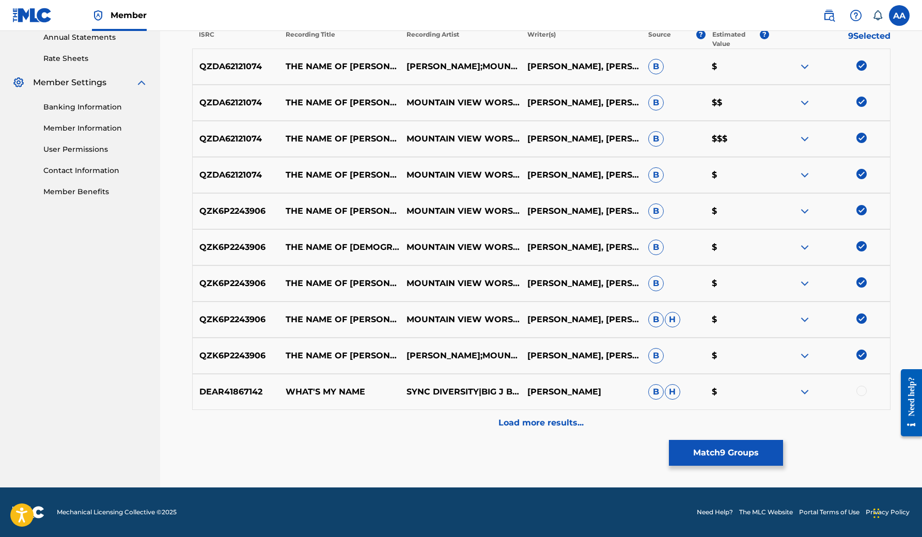
click at [569, 424] on p "Load more results..." at bounding box center [541, 423] width 85 height 12
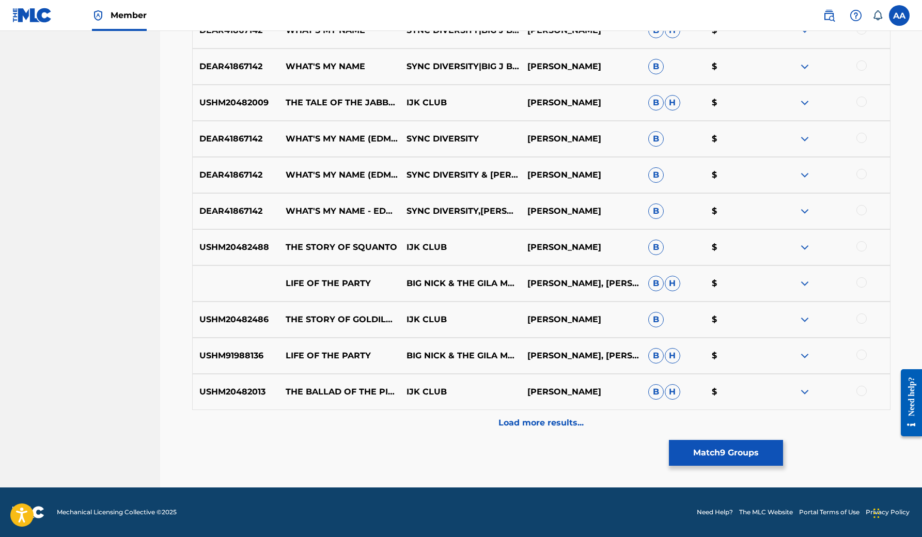
scroll to position [743, 0]
click at [551, 421] on p "Load more results..." at bounding box center [541, 423] width 85 height 12
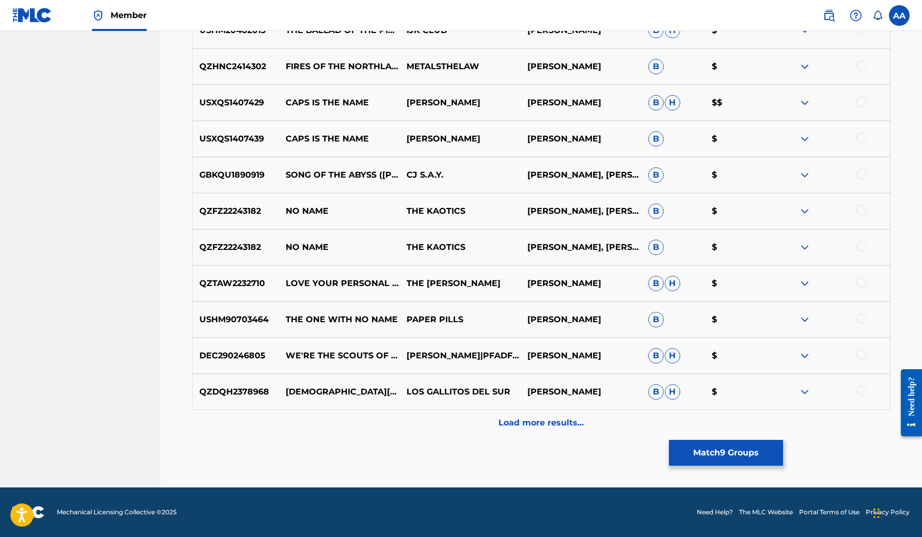
scroll to position [1104, 0]
click at [742, 456] on button "Match 9 Groups" at bounding box center [726, 453] width 114 height 26
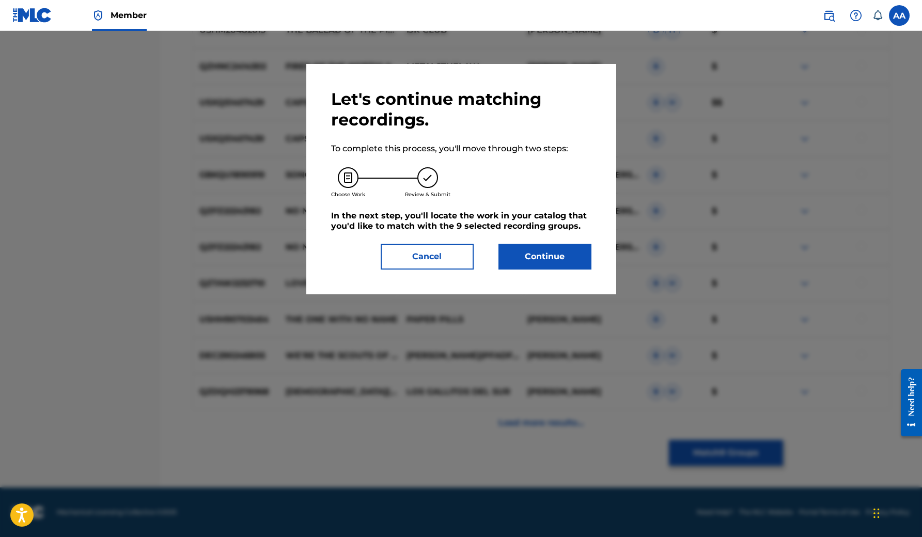
click at [560, 258] on button "Continue" at bounding box center [545, 257] width 93 height 26
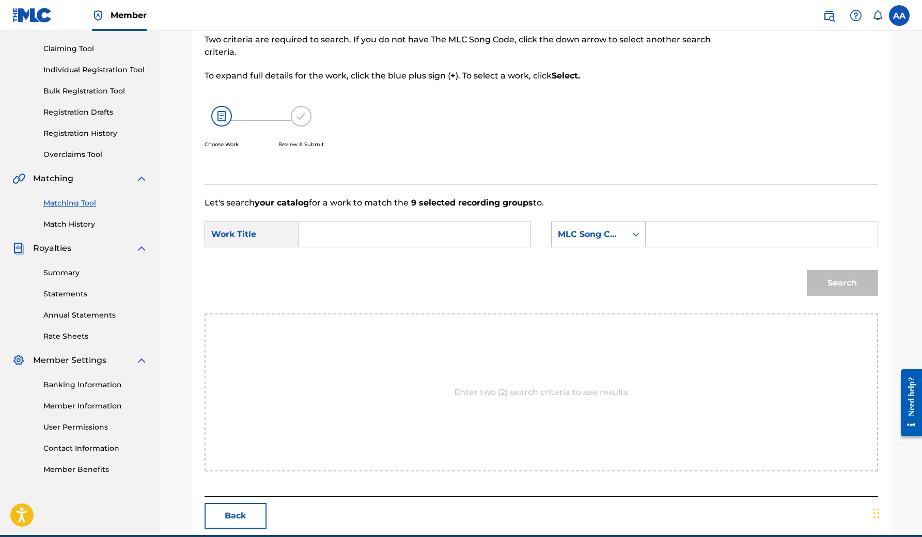
click at [387, 230] on input "Search Form" at bounding box center [415, 234] width 214 height 25
type input "name of [PERSON_NAME]"
click at [682, 230] on input "Search Form" at bounding box center [762, 234] width 214 height 25
click at [623, 234] on div "MLC Song Code" at bounding box center [589, 235] width 75 height 20
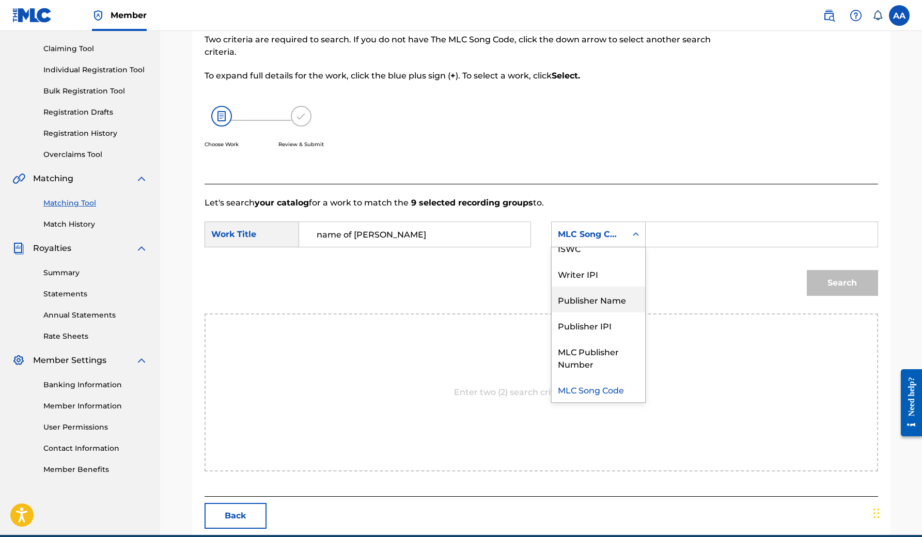
click at [607, 300] on div "Publisher Name" at bounding box center [599, 300] width 94 height 26
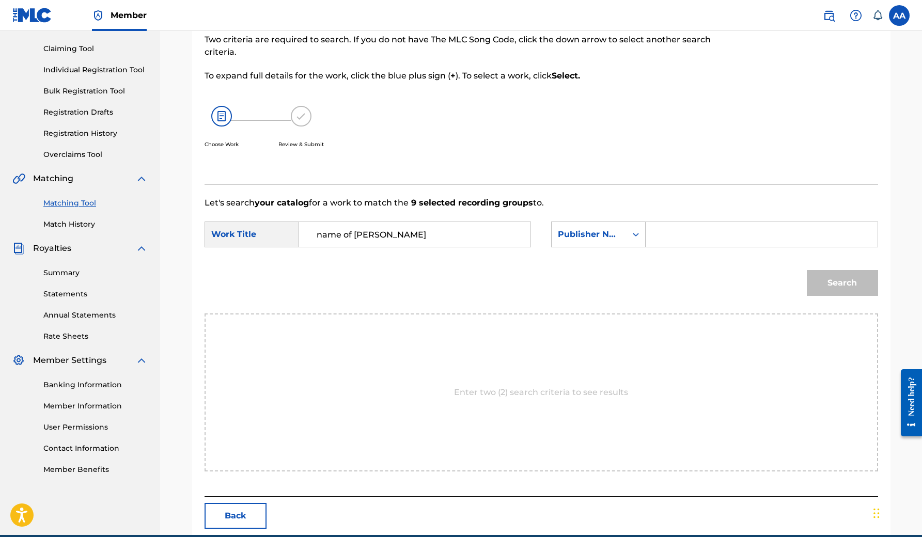
click at [687, 231] on input "Search Form" at bounding box center [762, 234] width 214 height 25
type input "Effortless"
click at [842, 283] on button "Search" at bounding box center [842, 283] width 71 height 26
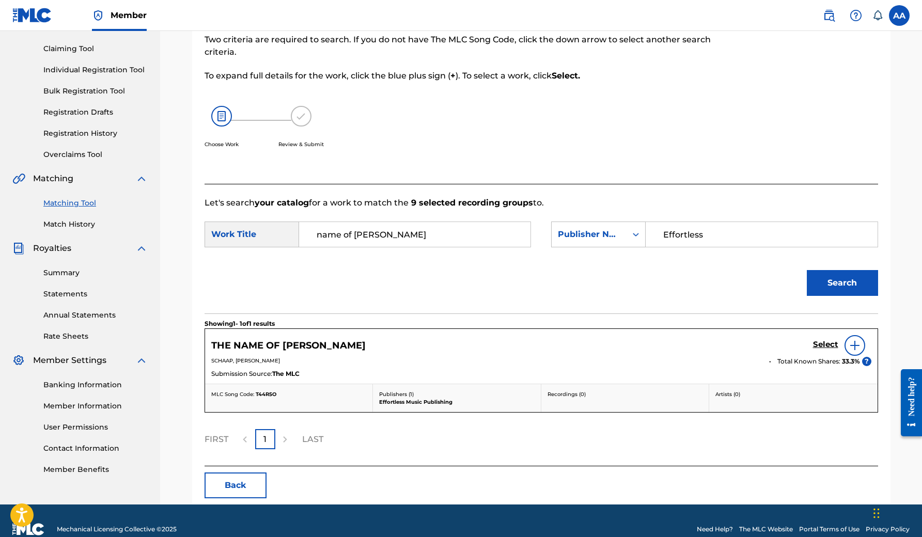
click at [821, 347] on h5 "Select" at bounding box center [825, 345] width 25 height 10
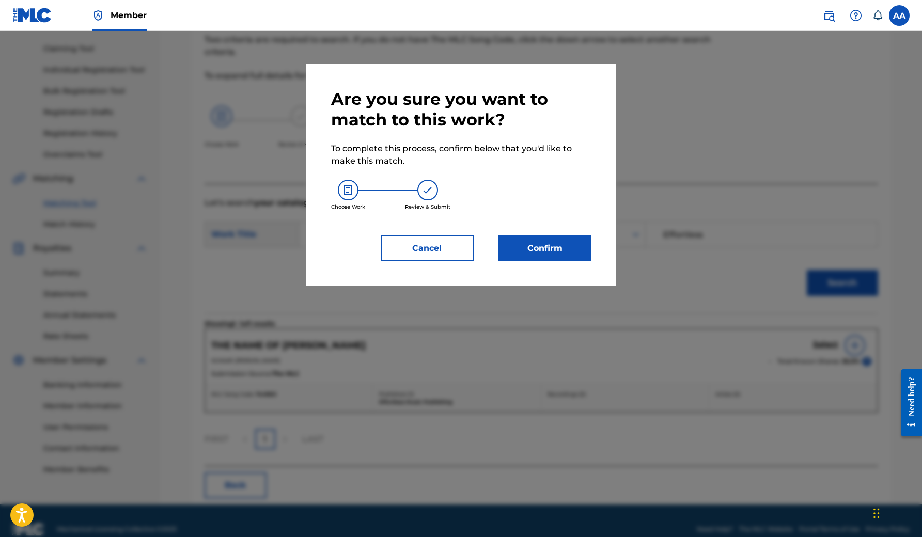
click at [556, 240] on button "Confirm" at bounding box center [545, 249] width 93 height 26
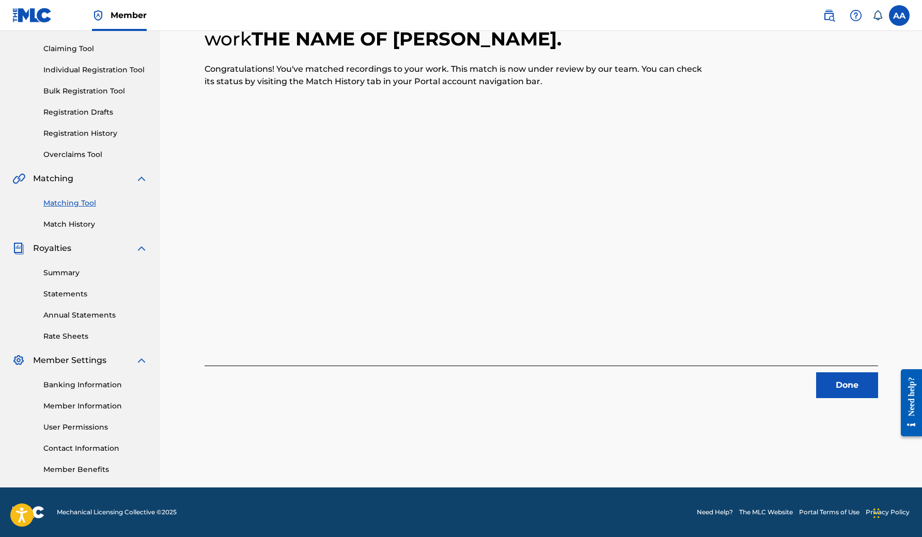
click at [845, 384] on button "Done" at bounding box center [847, 385] width 62 height 26
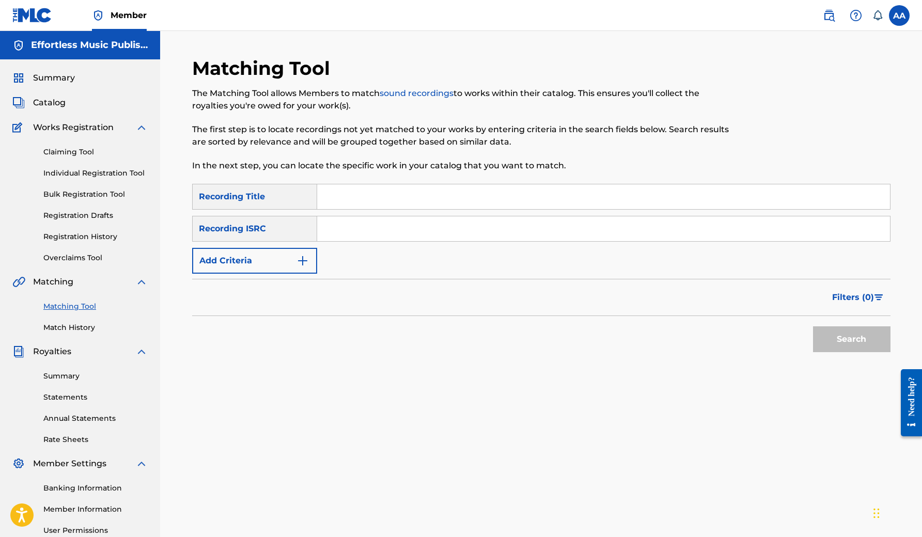
scroll to position [0, 0]
click at [694, 40] on div "Matching Tool The Matching Tool allows Members to match sound recordings to wor…" at bounding box center [541, 311] width 762 height 560
